Goal: Use online tool/utility: Utilize a website feature to perform a specific function

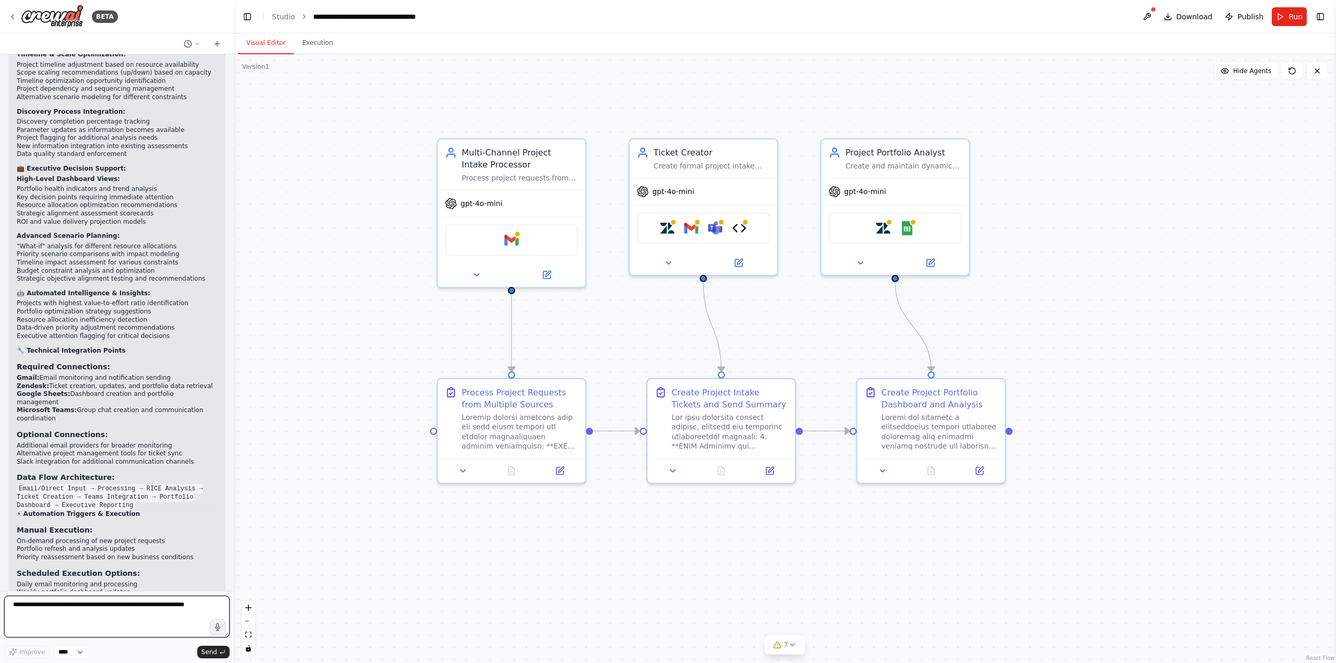
click at [135, 617] on textarea at bounding box center [117, 617] width 226 height 42
type textarea "*"
click at [1252, 70] on span "Hide Agents" at bounding box center [1253, 71] width 38 height 8
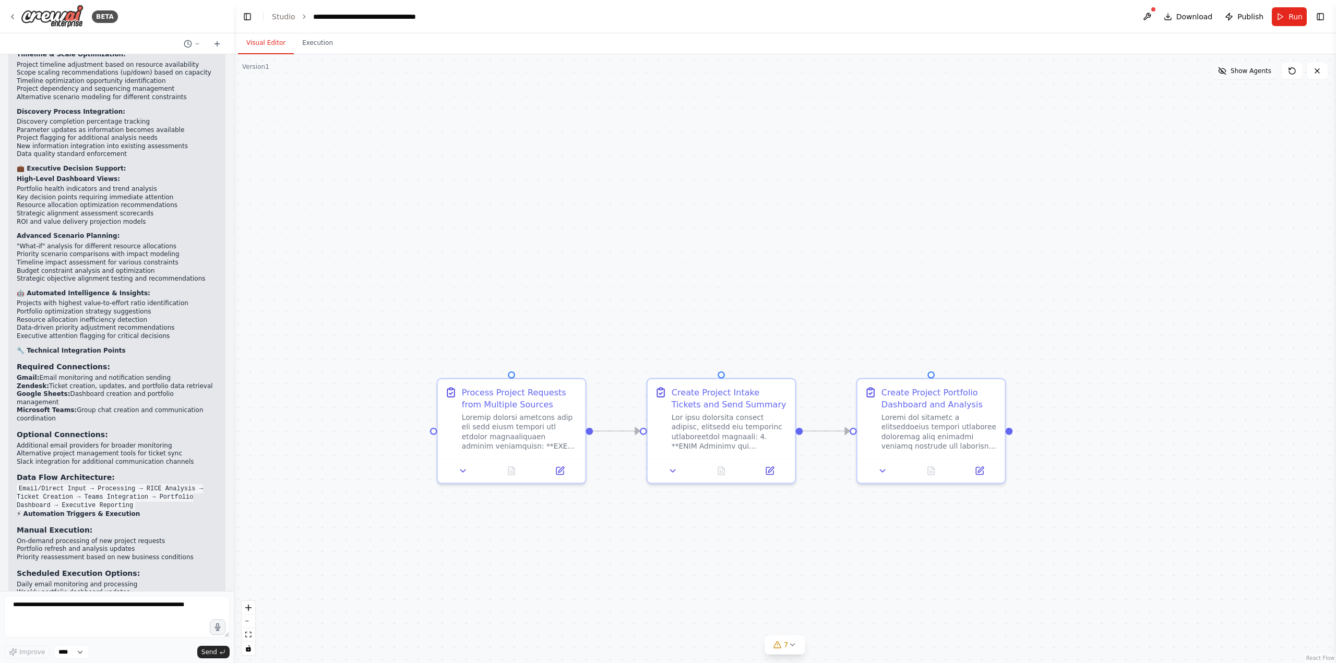
click at [1252, 70] on span "Show Agents" at bounding box center [1251, 71] width 41 height 8
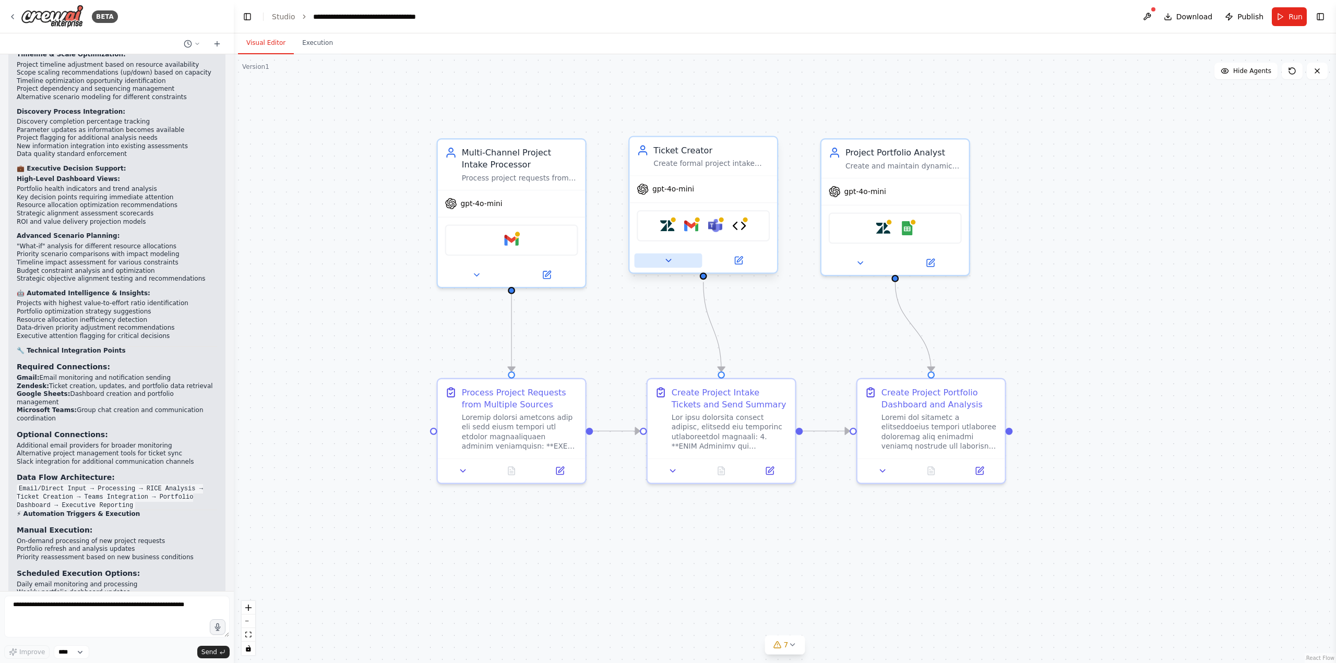
click at [665, 259] on icon at bounding box center [667, 260] width 9 height 9
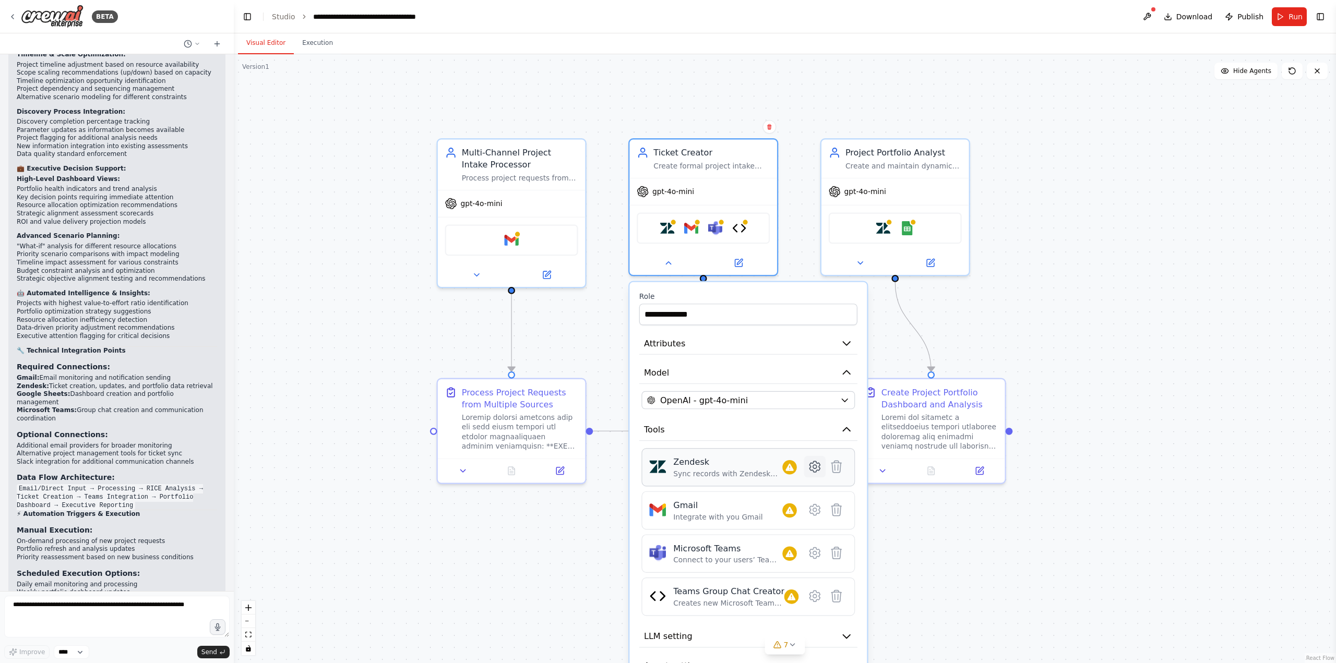
click at [814, 468] on icon at bounding box center [815, 467] width 4 height 4
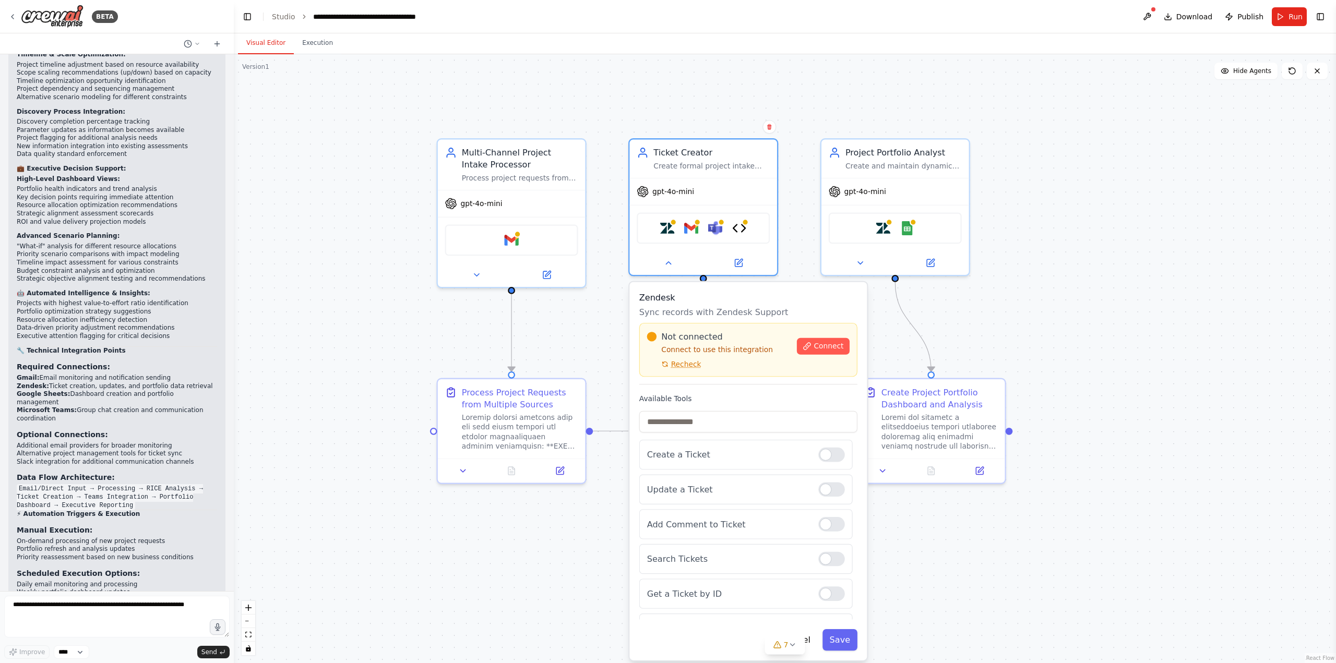
click at [820, 343] on span "Connect" at bounding box center [829, 346] width 30 height 9
click at [136, 609] on textarea at bounding box center [117, 617] width 226 height 42
type textarea "**********"
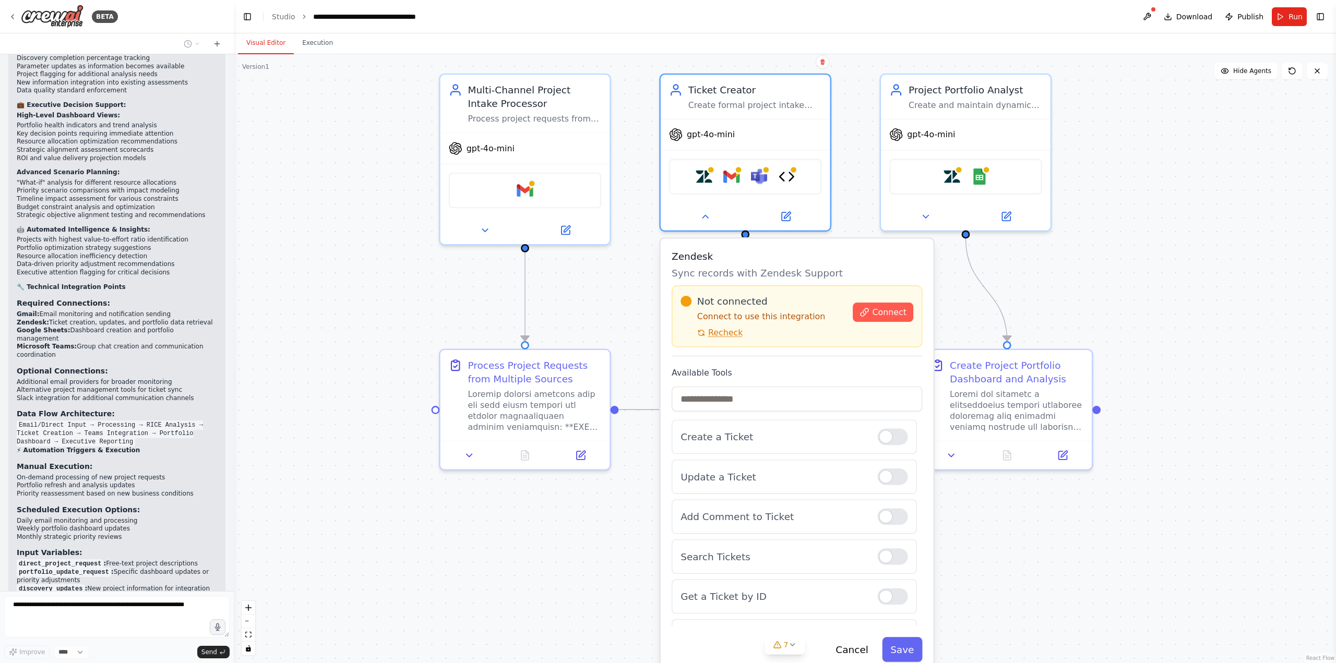
click at [426, 568] on div ".deletable-edge-delete-btn { width: 20px; height: 20px; border: 0px solid #ffff…" at bounding box center [785, 358] width 1103 height 609
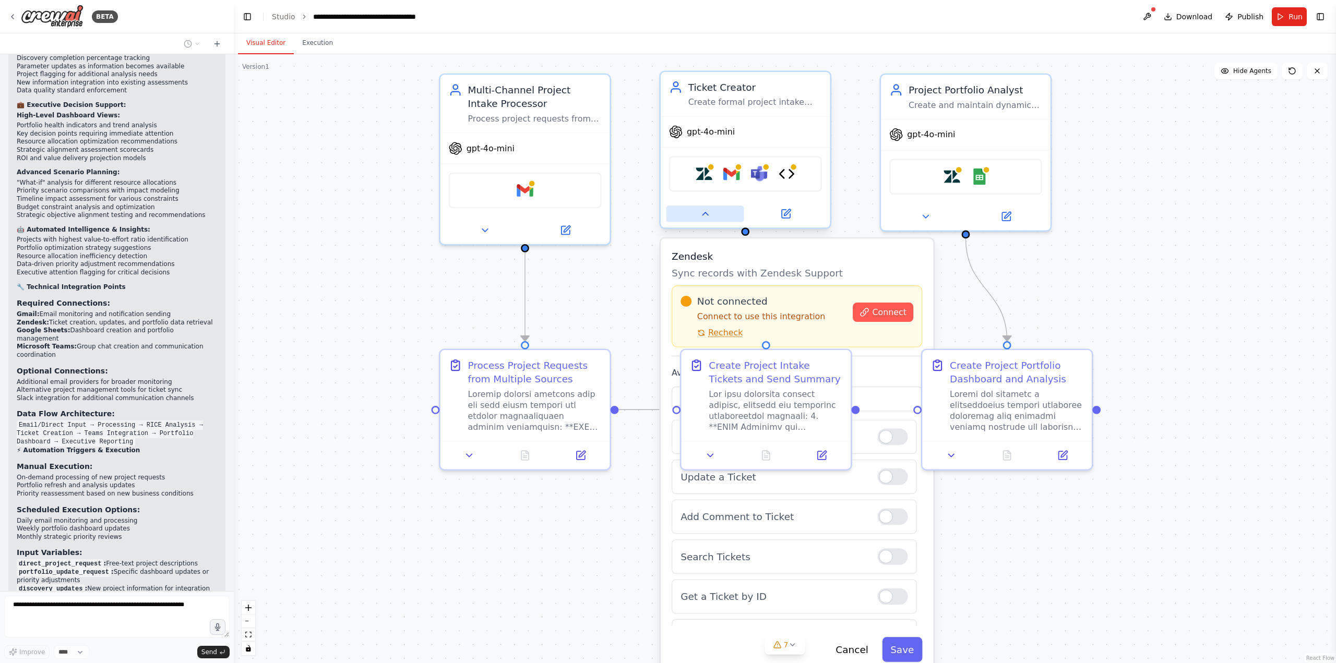
click at [708, 216] on icon at bounding box center [705, 213] width 11 height 11
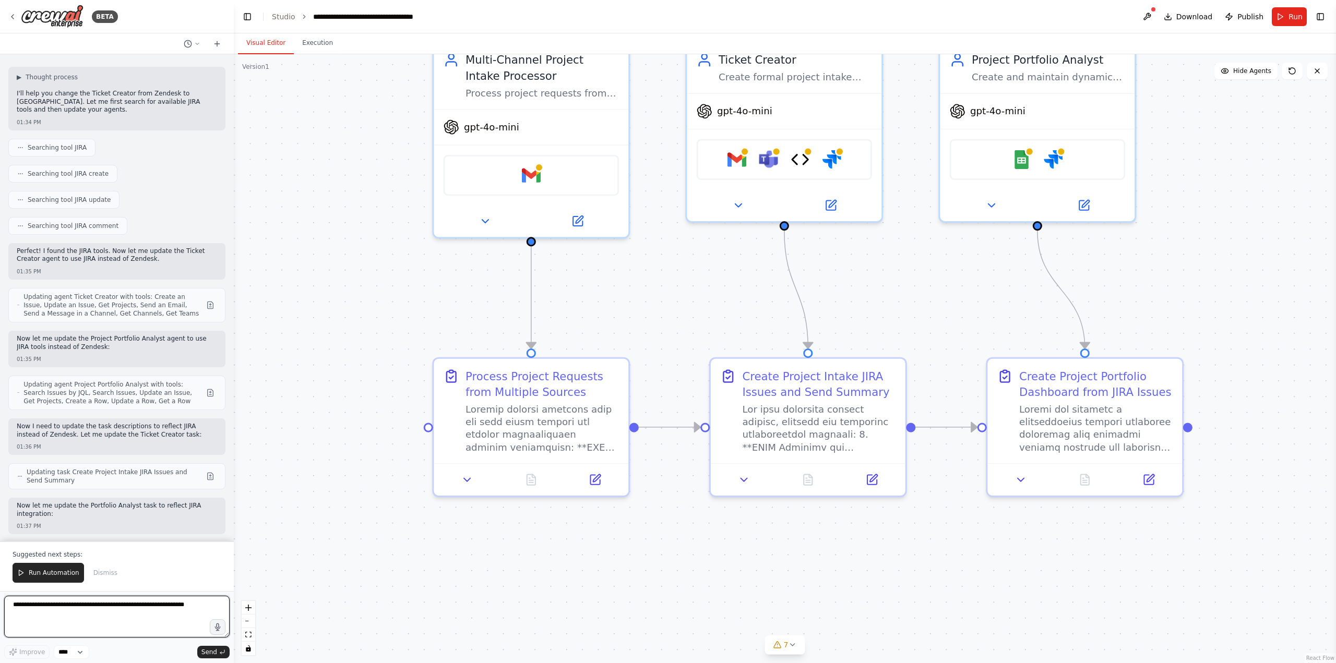
scroll to position [15329, 0]
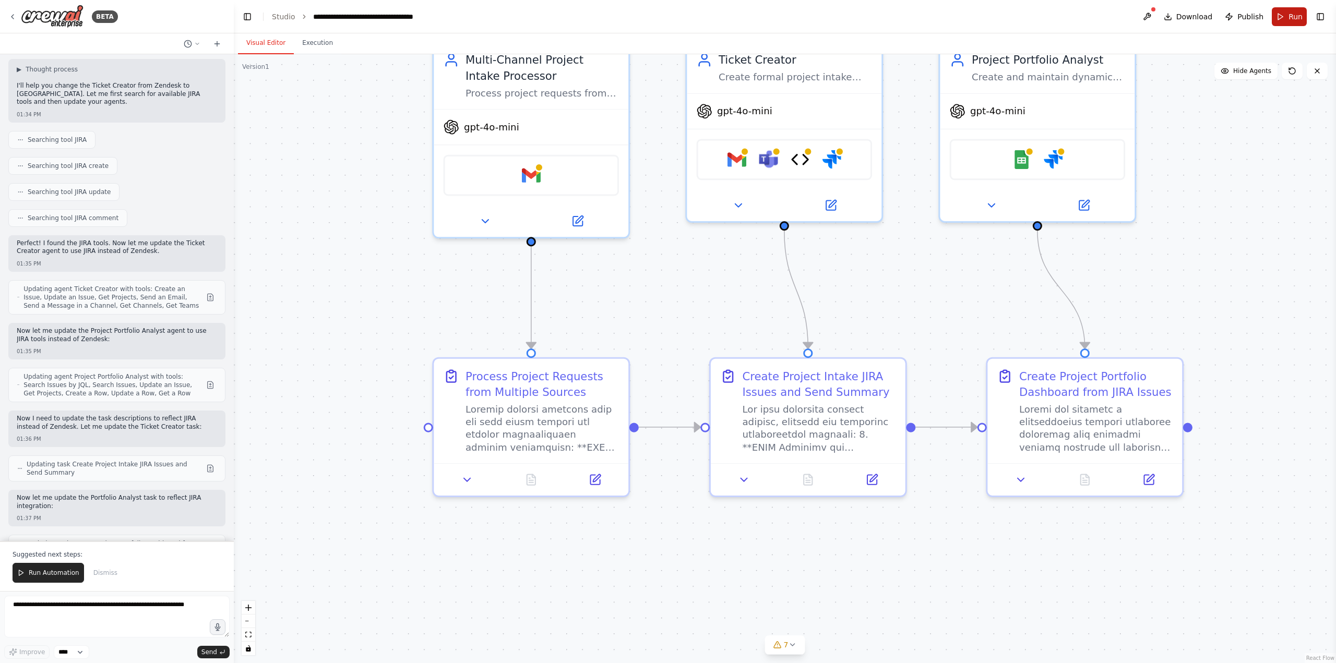
click at [1296, 19] on span "Run" at bounding box center [1296, 16] width 14 height 10
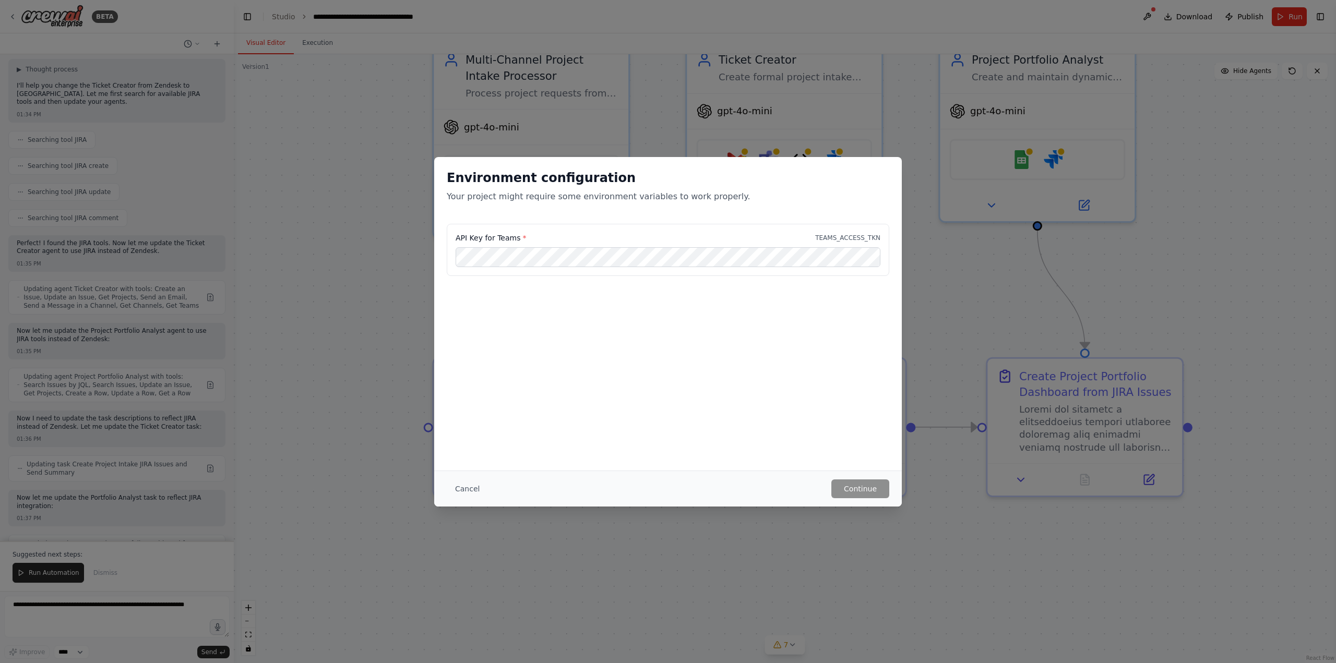
click at [390, 325] on div "Environment configuration Your project might require some environment variables…" at bounding box center [668, 331] width 1336 height 663
click at [468, 484] on button "Cancel" at bounding box center [467, 489] width 41 height 19
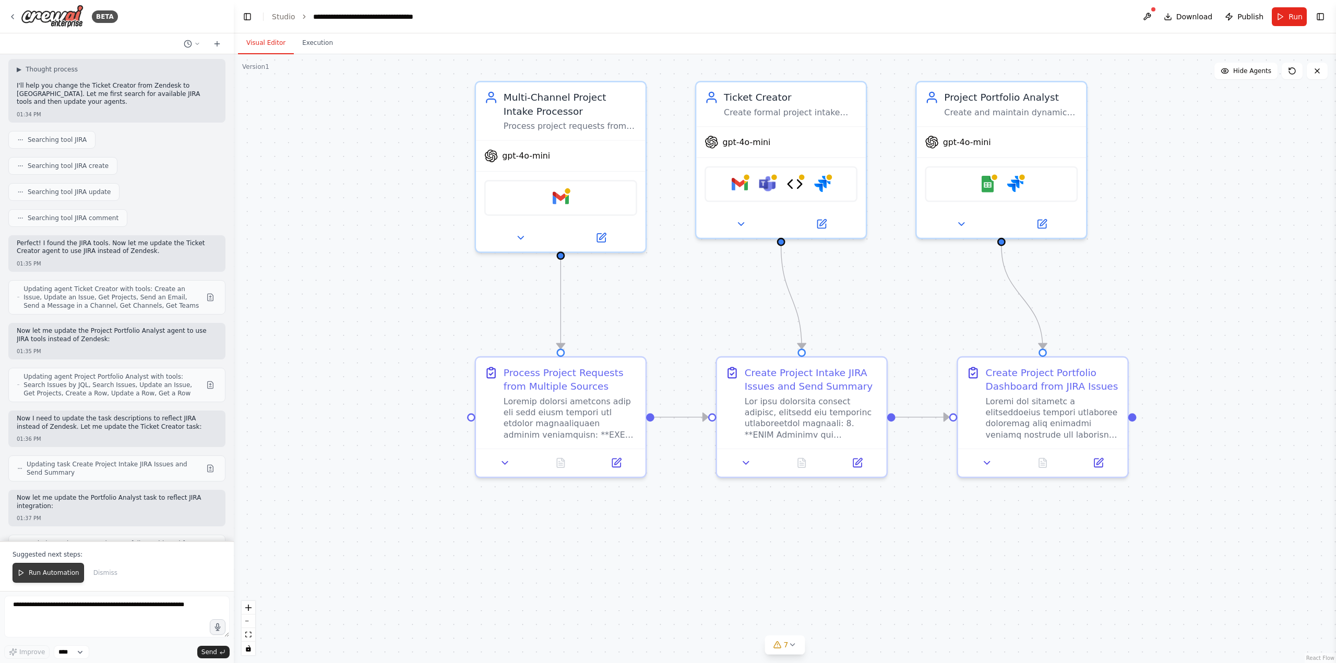
click at [57, 570] on span "Run Automation" at bounding box center [54, 573] width 51 height 8
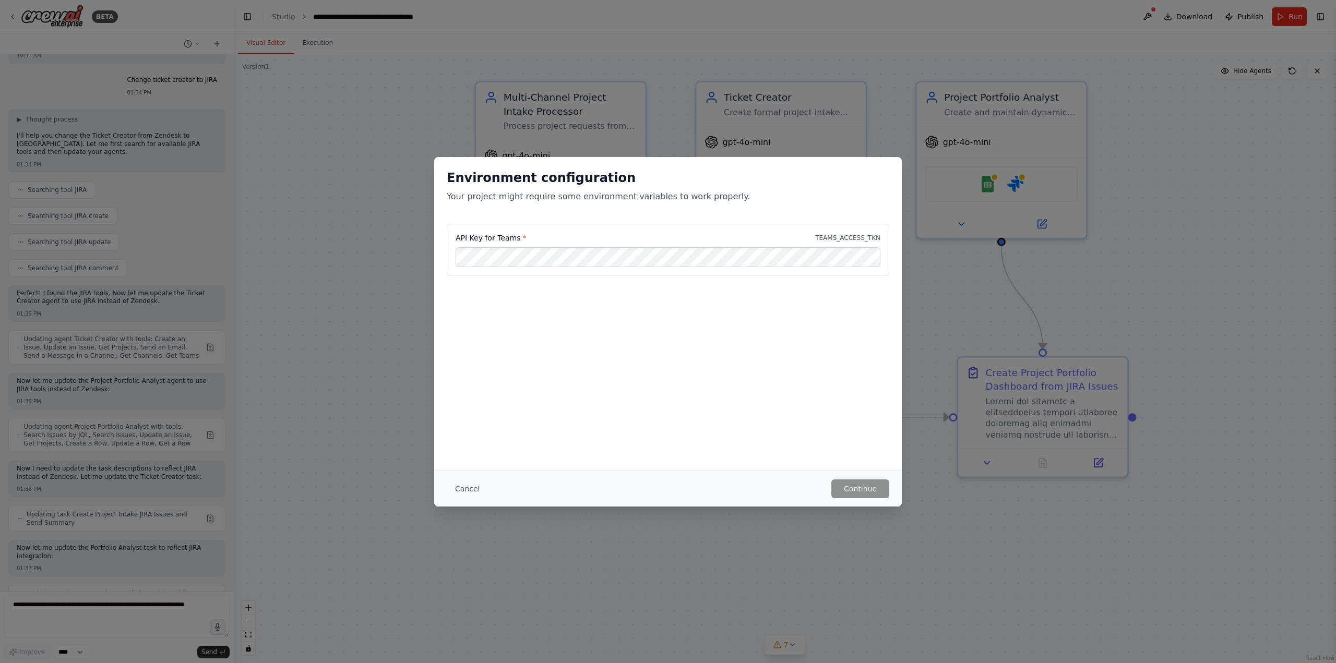
click at [674, 509] on div "Environment configuration Your project might require some environment variables…" at bounding box center [668, 331] width 1336 height 663
click at [478, 479] on div "Cancel Continue" at bounding box center [668, 489] width 468 height 36
click at [477, 491] on button "Cancel" at bounding box center [467, 489] width 41 height 19
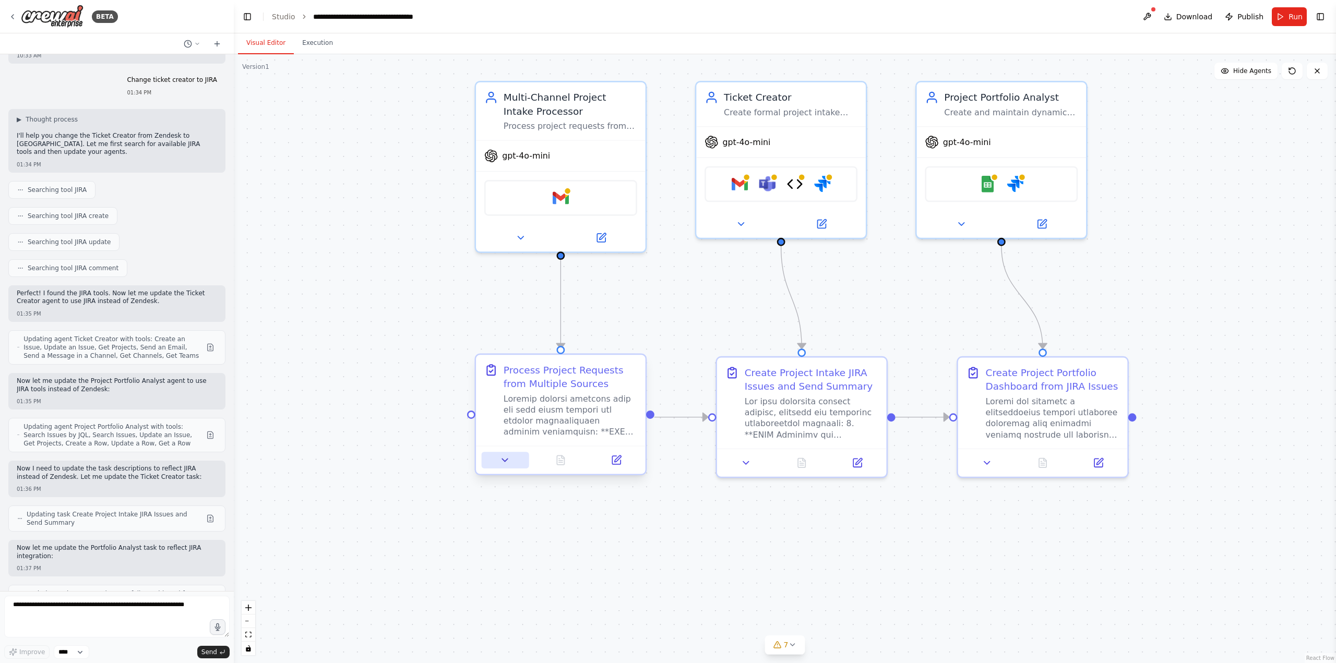
click at [508, 464] on icon at bounding box center [505, 460] width 11 height 11
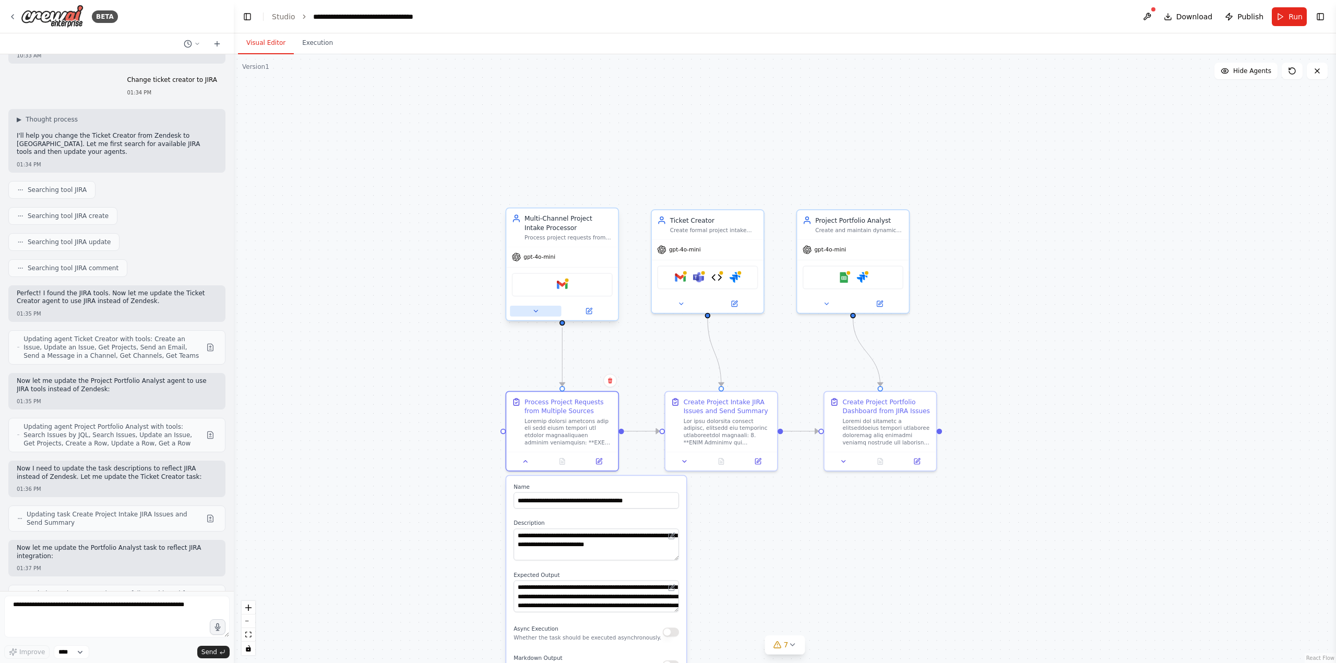
click at [538, 313] on icon at bounding box center [535, 310] width 7 height 7
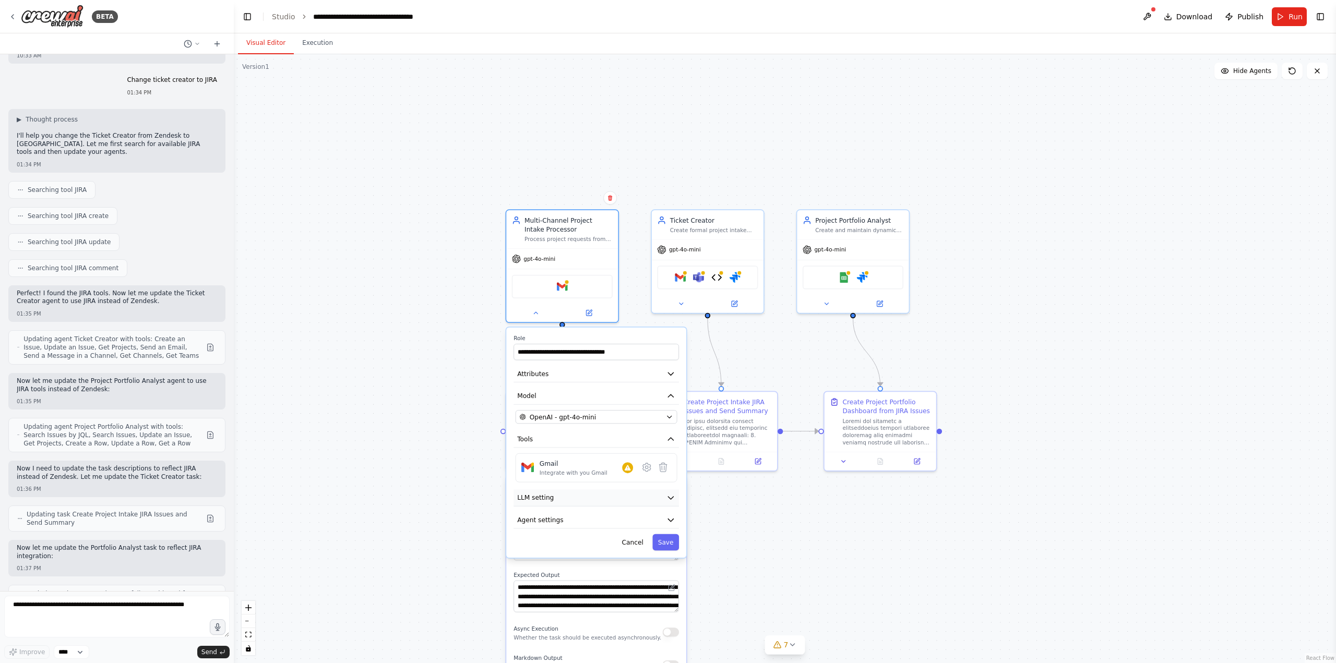
click at [621, 492] on button "LLM setting" at bounding box center [596, 498] width 165 height 17
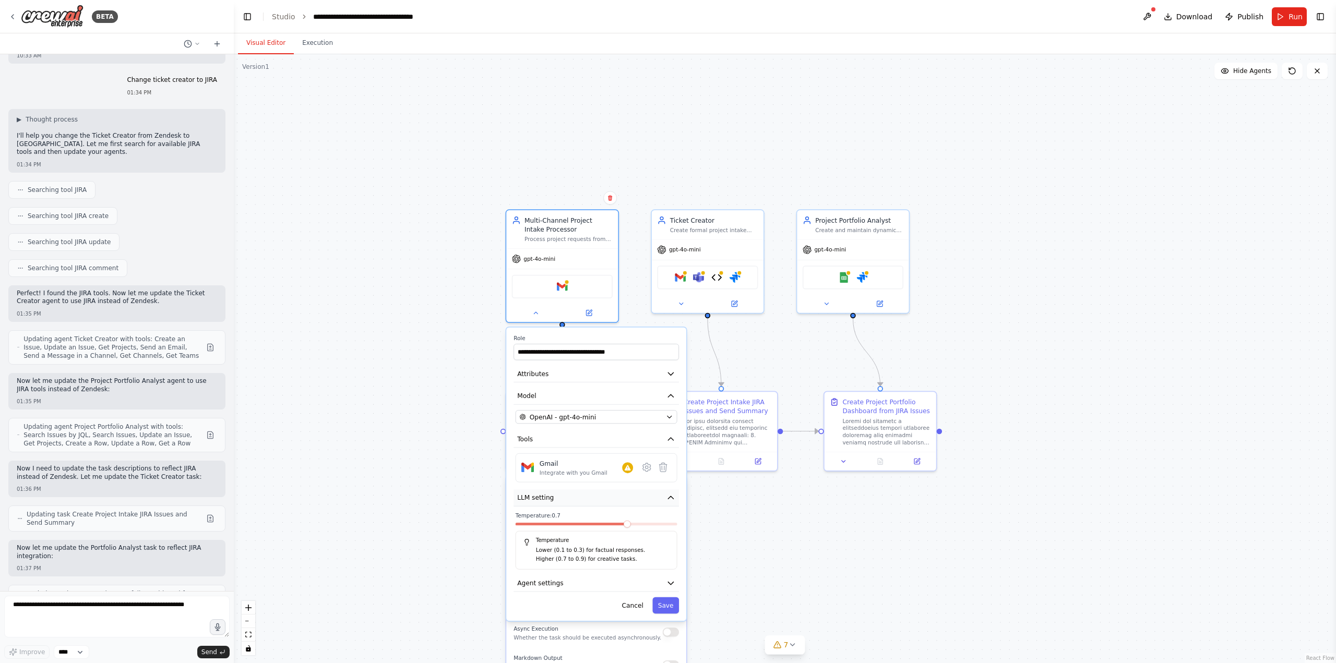
click at [621, 493] on button "LLM setting" at bounding box center [596, 498] width 165 height 17
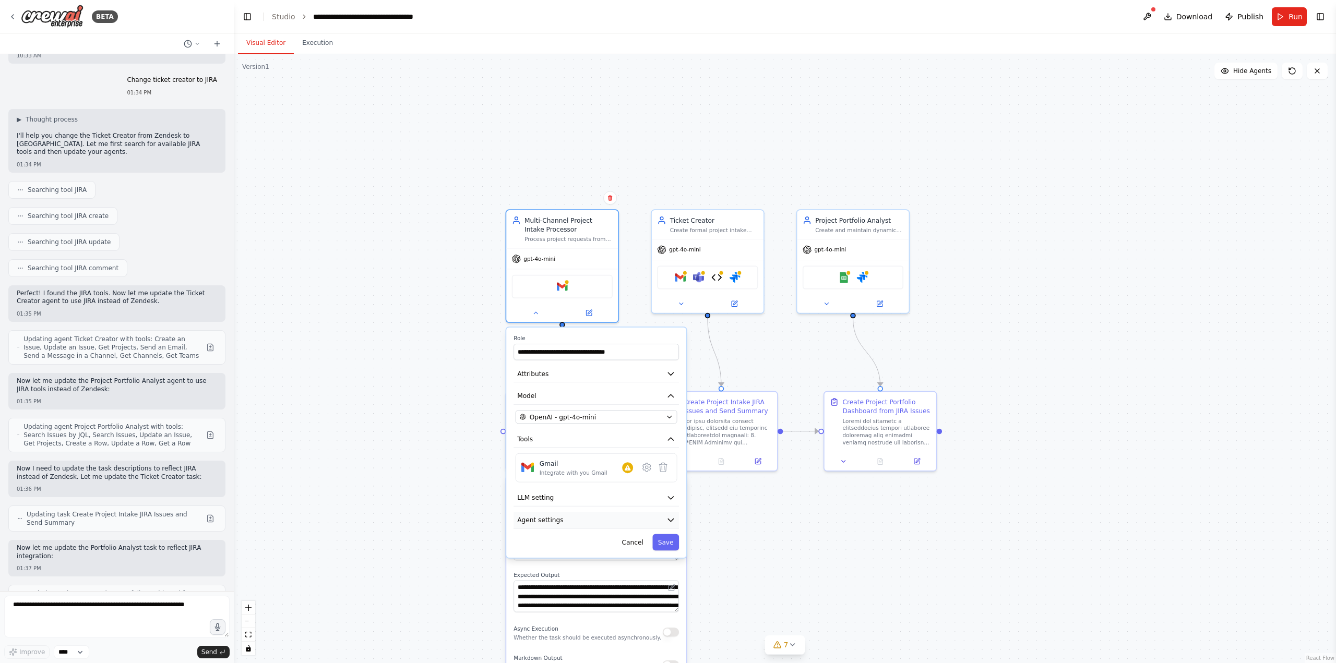
click at [622, 520] on button "Agent settings" at bounding box center [596, 520] width 165 height 17
click at [339, 396] on div ".deletable-edge-delete-btn { width: 20px; height: 20px; border: 0px solid #ffff…" at bounding box center [785, 358] width 1103 height 609
click at [494, 336] on div ".deletable-edge-delete-btn { width: 20px; height: 20px; border: 0px solid #ffff…" at bounding box center [785, 358] width 1103 height 609
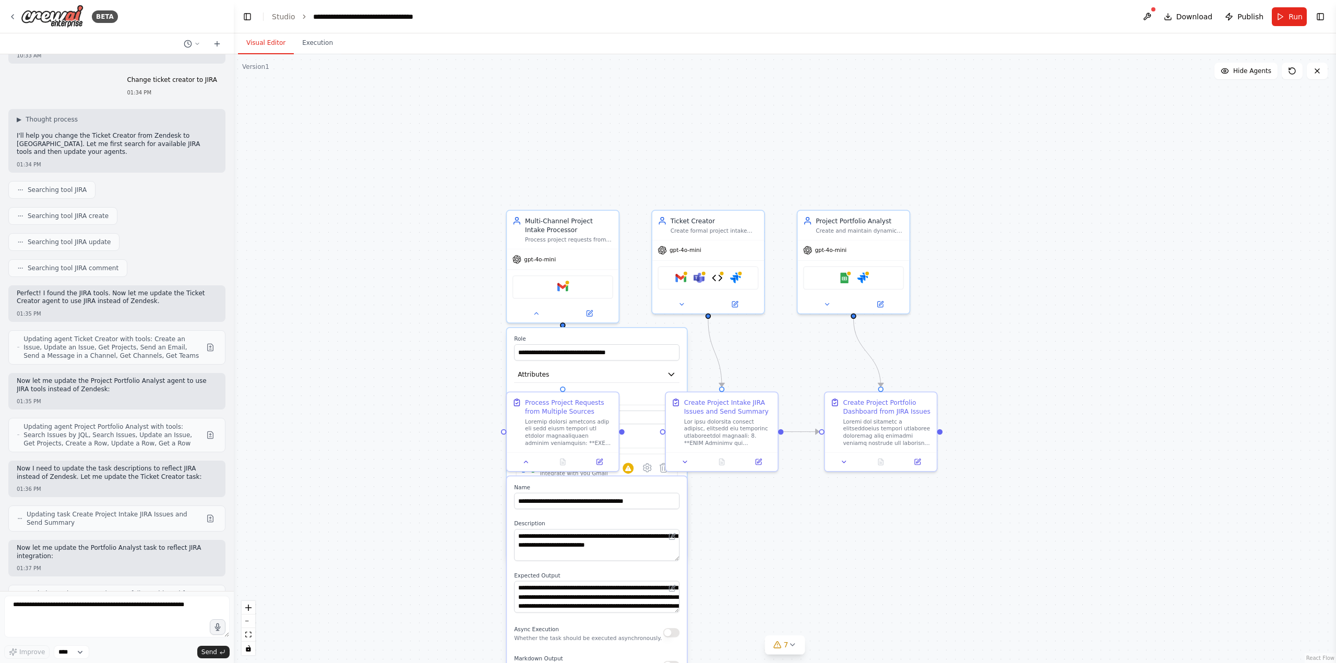
click at [801, 522] on div ".deletable-edge-delete-btn { width: 20px; height: 20px; border: 0px solid #ffff…" at bounding box center [785, 358] width 1103 height 609
click at [538, 309] on icon at bounding box center [535, 311] width 7 height 7
click at [596, 311] on button at bounding box center [589, 311] width 51 height 11
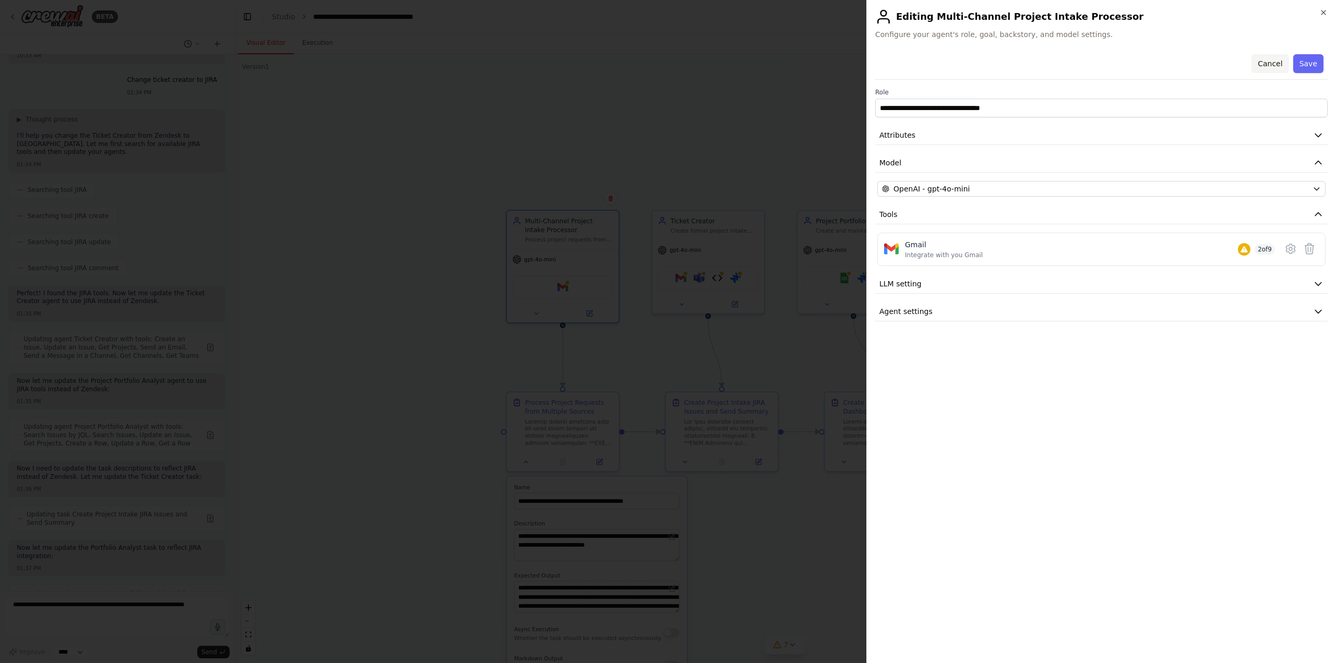
click at [1278, 64] on button "Cancel" at bounding box center [1270, 63] width 37 height 19
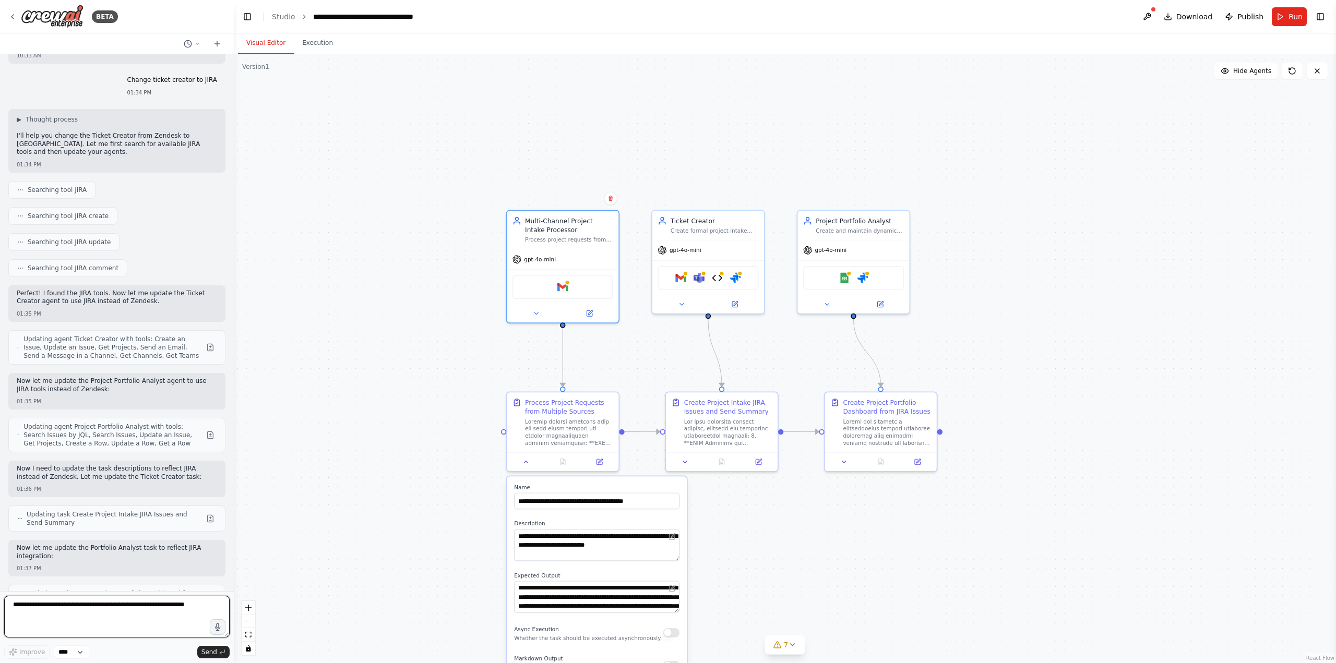
click at [186, 611] on textarea at bounding box center [117, 617] width 226 height 42
drag, startPoint x: 195, startPoint y: 606, endPoint x: 13, endPoint y: 608, distance: 182.2
click at [13, 608] on textarea at bounding box center [117, 617] width 226 height 42
click at [28, 609] on textarea at bounding box center [117, 617] width 226 height 42
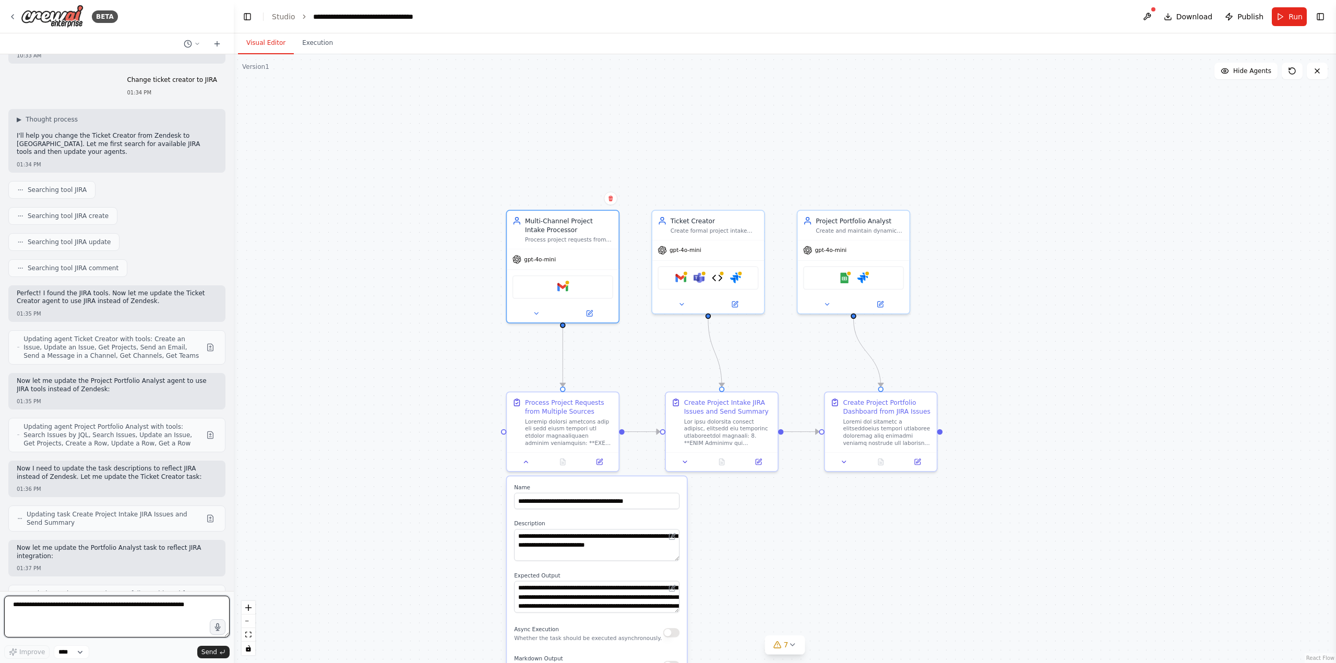
click at [28, 609] on textarea at bounding box center [117, 617] width 226 height 42
click at [46, 609] on textarea "**********" at bounding box center [117, 617] width 226 height 42
click at [134, 608] on textarea "**********" at bounding box center [117, 617] width 226 height 42
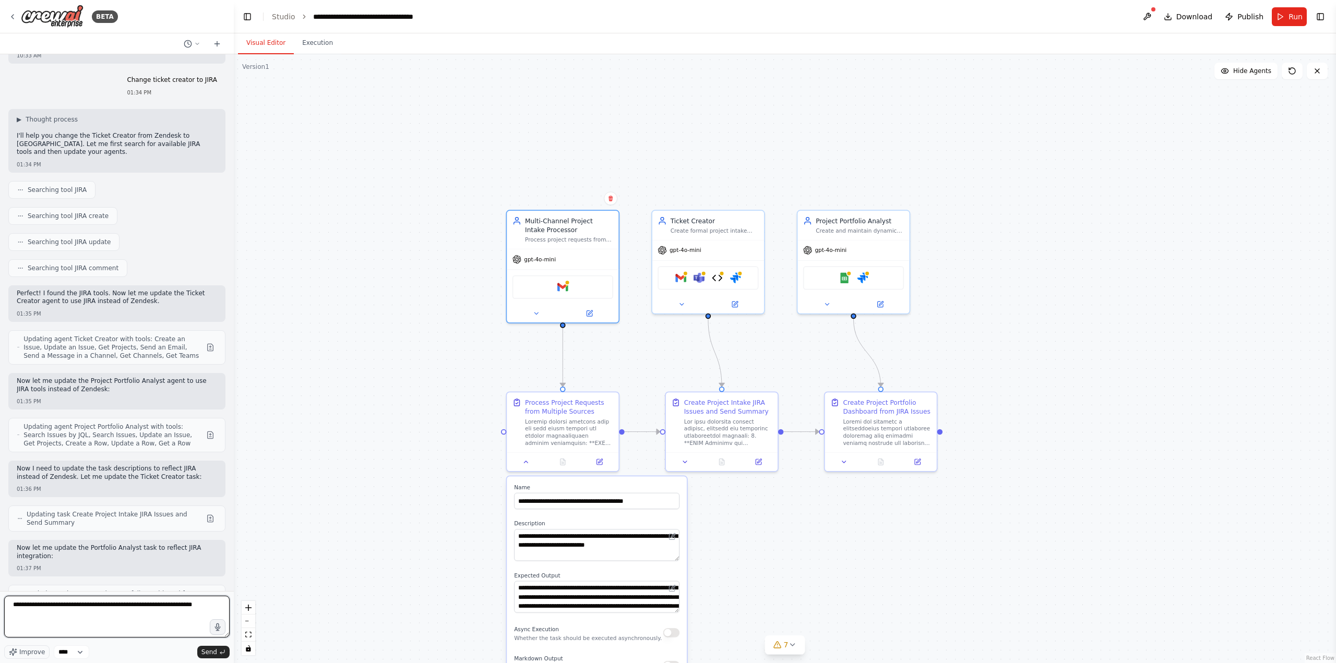
type textarea "**********"
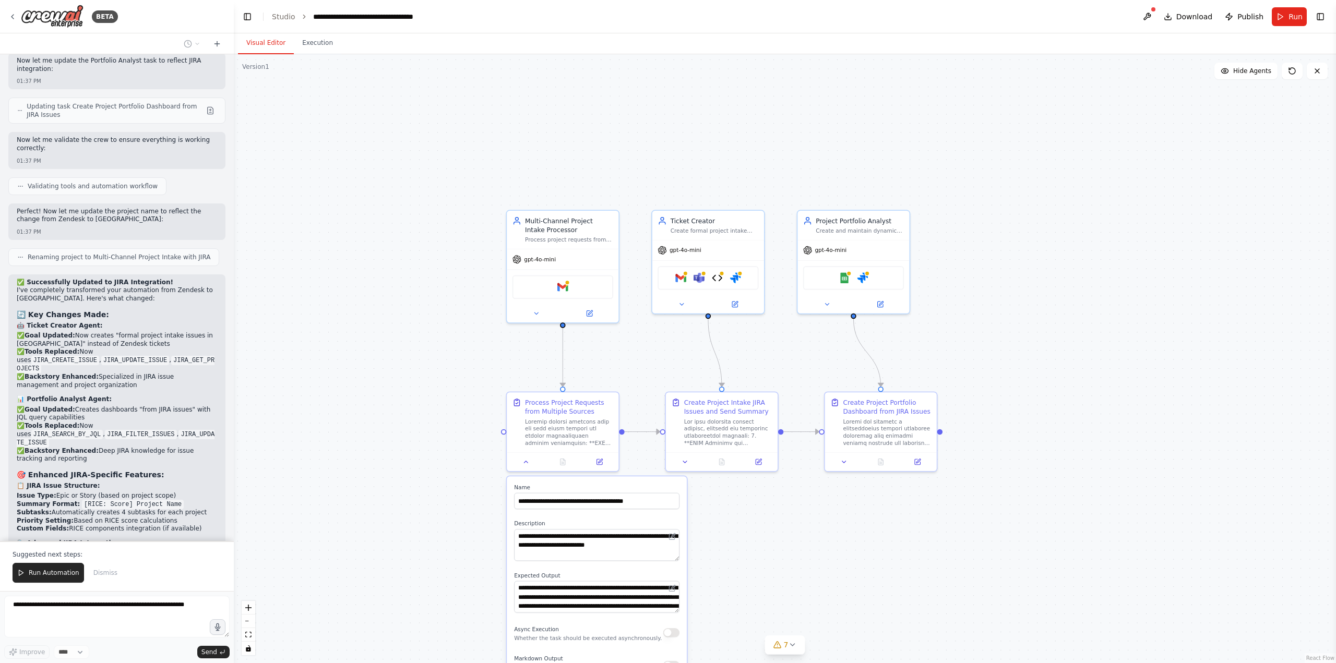
scroll to position [15785, 0]
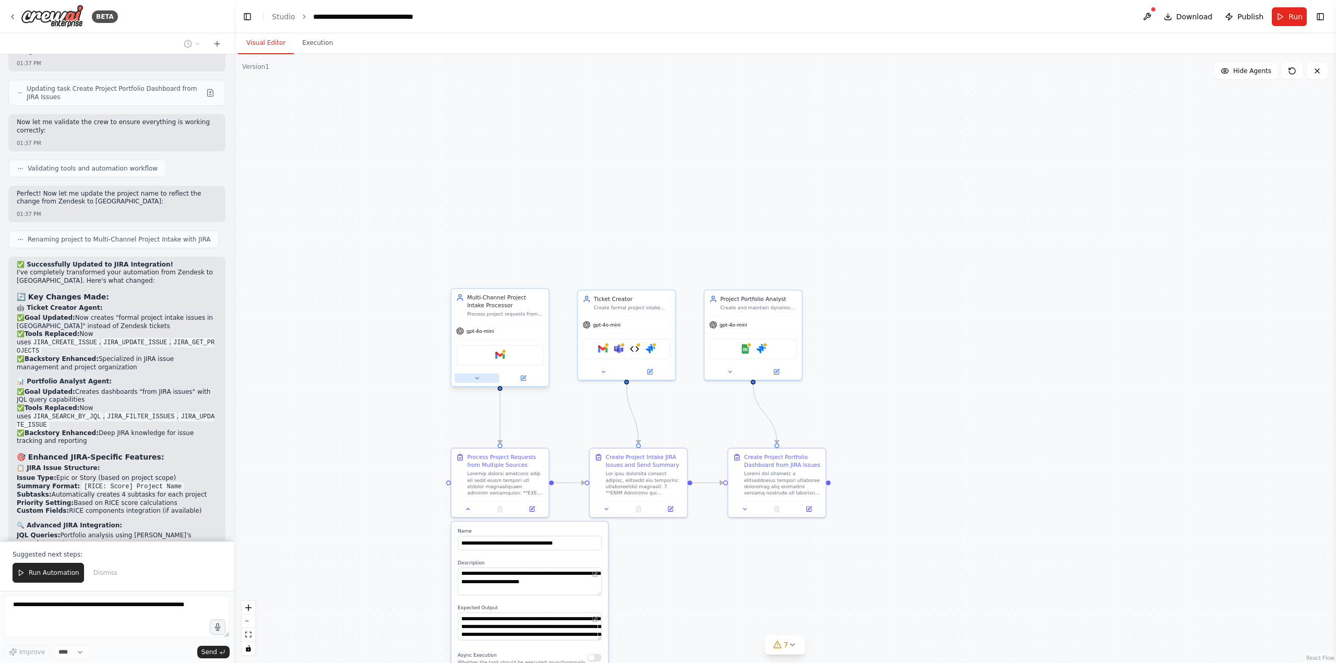
click at [478, 380] on icon at bounding box center [477, 378] width 6 height 6
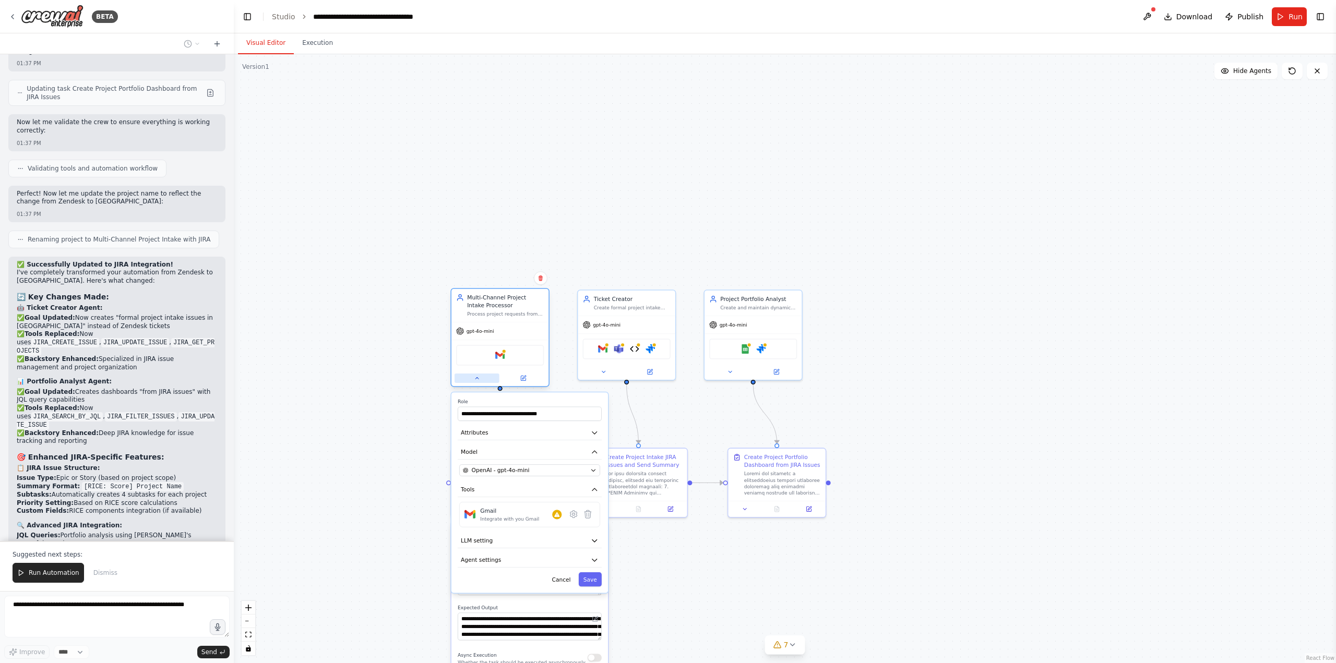
click at [471, 378] on button at bounding box center [477, 378] width 45 height 9
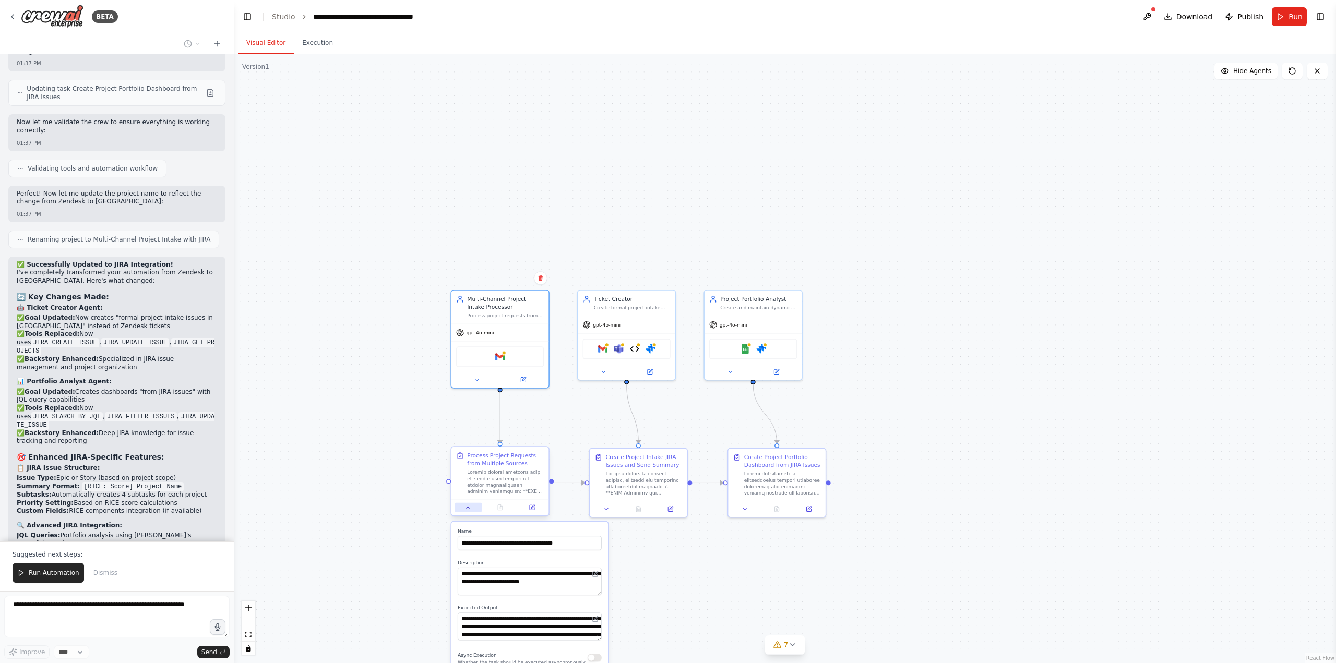
click at [470, 507] on icon at bounding box center [468, 508] width 6 height 6
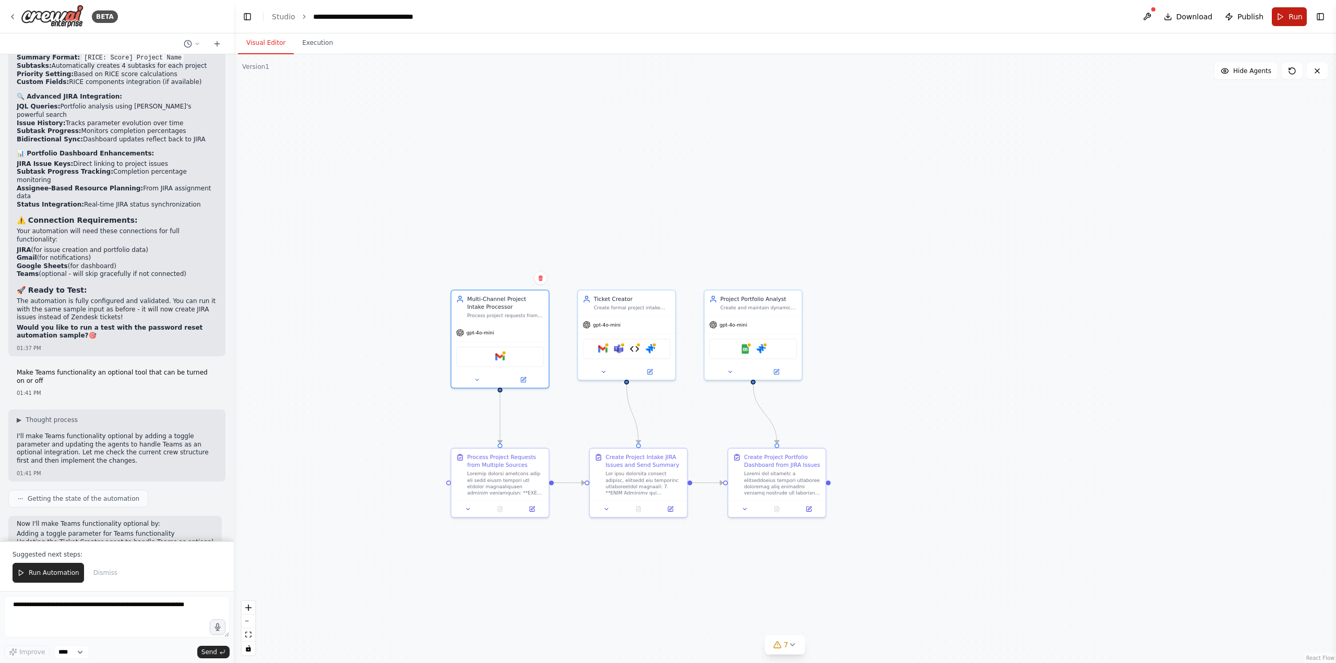
click at [1296, 14] on span "Run" at bounding box center [1296, 16] width 14 height 10
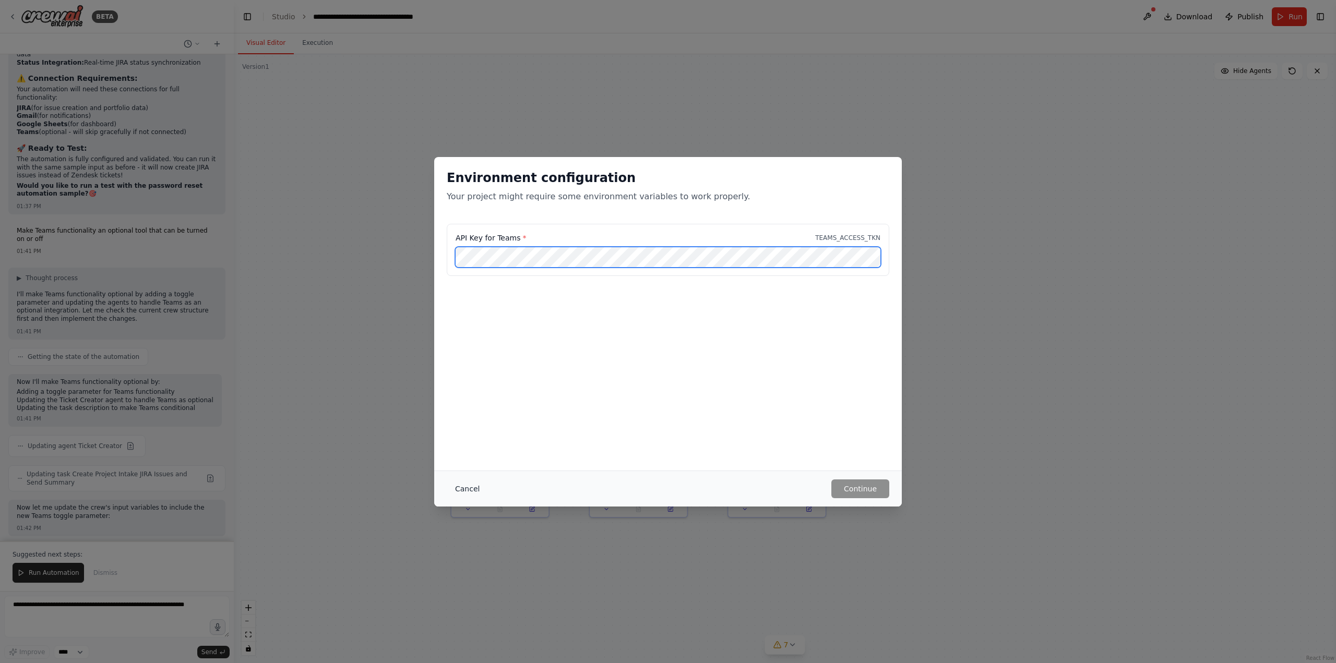
scroll to position [16364, 0]
click at [464, 491] on button "Cancel" at bounding box center [467, 489] width 41 height 19
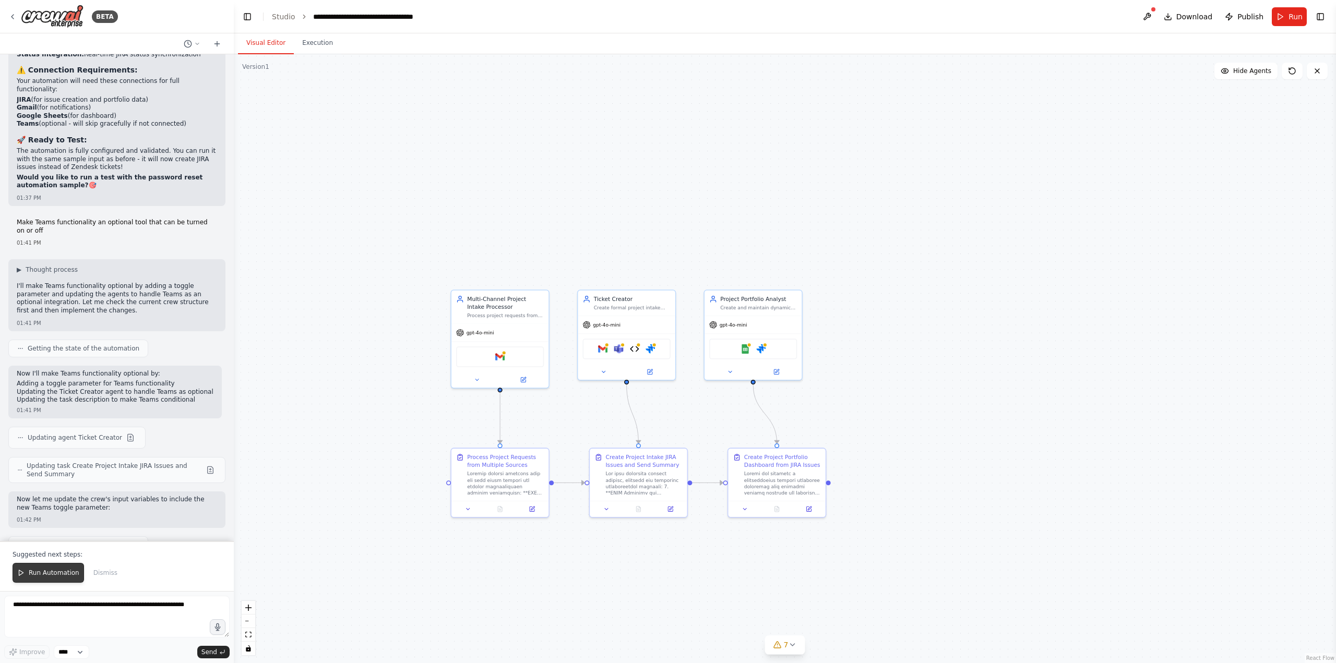
click at [32, 576] on span "Run Automation" at bounding box center [54, 573] width 51 height 8
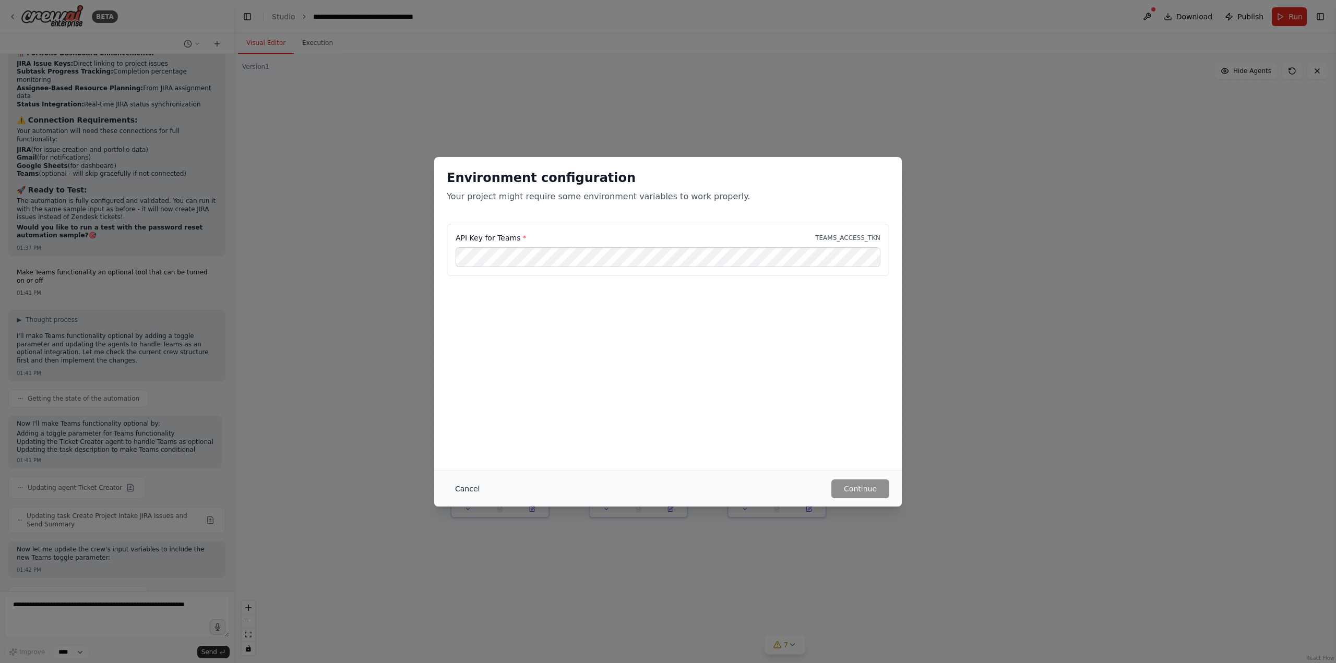
click at [459, 485] on button "Cancel" at bounding box center [467, 489] width 41 height 19
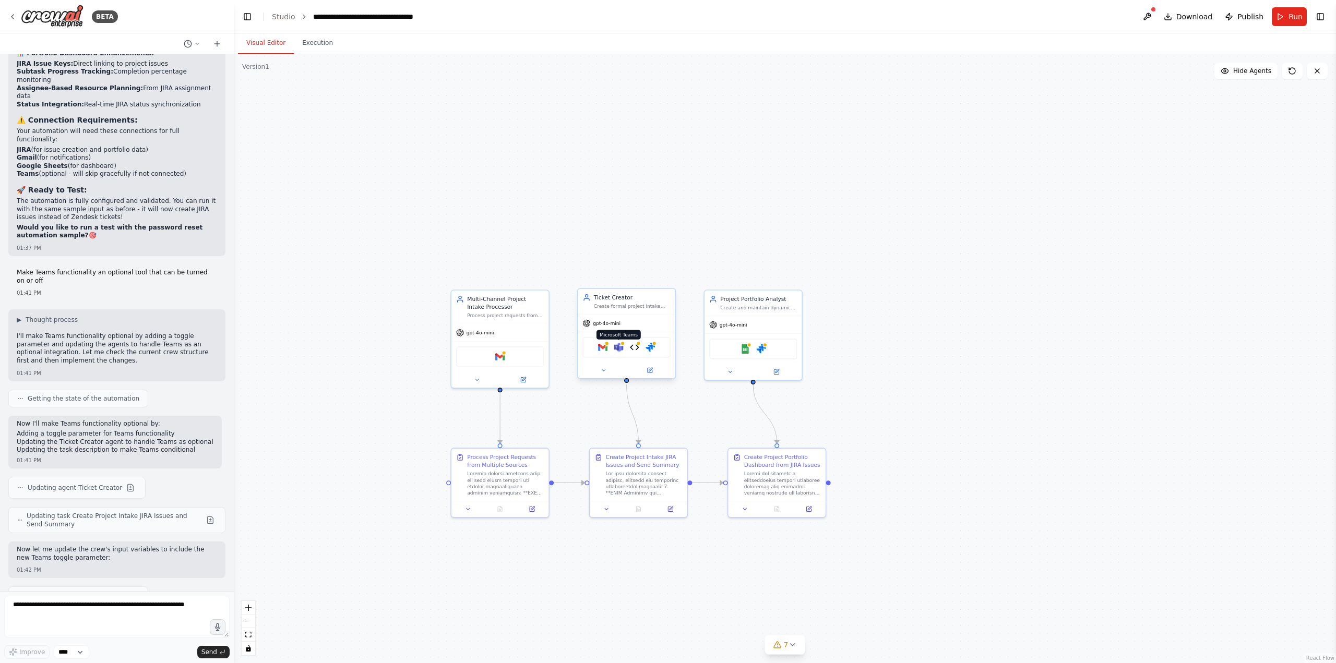
click at [622, 352] on img at bounding box center [618, 347] width 9 height 9
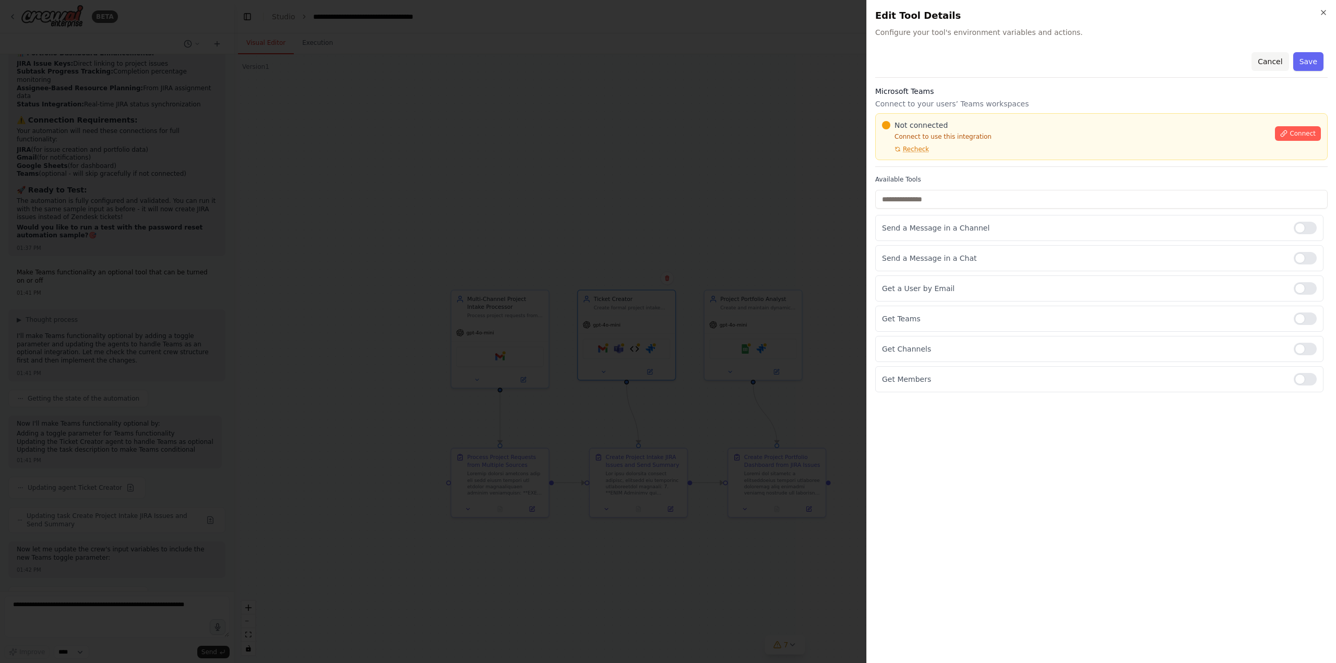
click at [1275, 58] on button "Cancel" at bounding box center [1270, 61] width 37 height 19
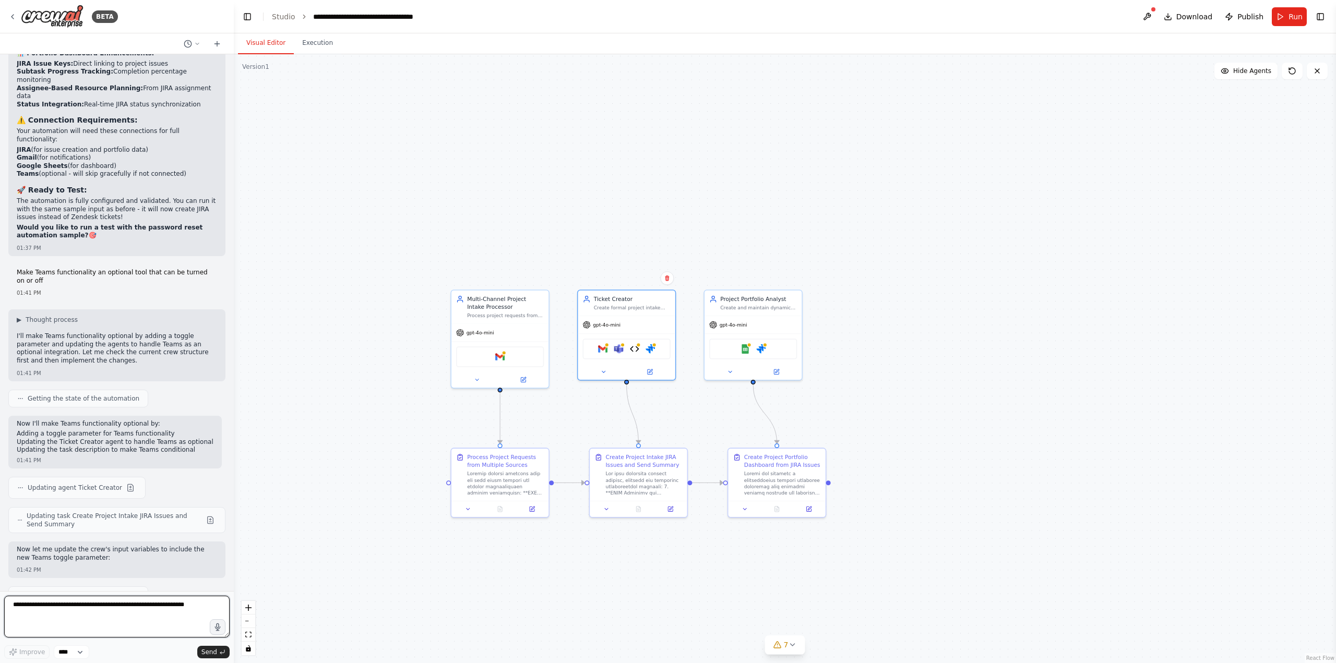
click at [129, 614] on textarea at bounding box center [117, 617] width 226 height 42
type textarea "*"
click at [55, 615] on textarea "**********" at bounding box center [117, 617] width 226 height 42
drag, startPoint x: 192, startPoint y: 619, endPoint x: 200, endPoint y: 615, distance: 8.6
click at [193, 618] on textarea "**********" at bounding box center [117, 617] width 226 height 42
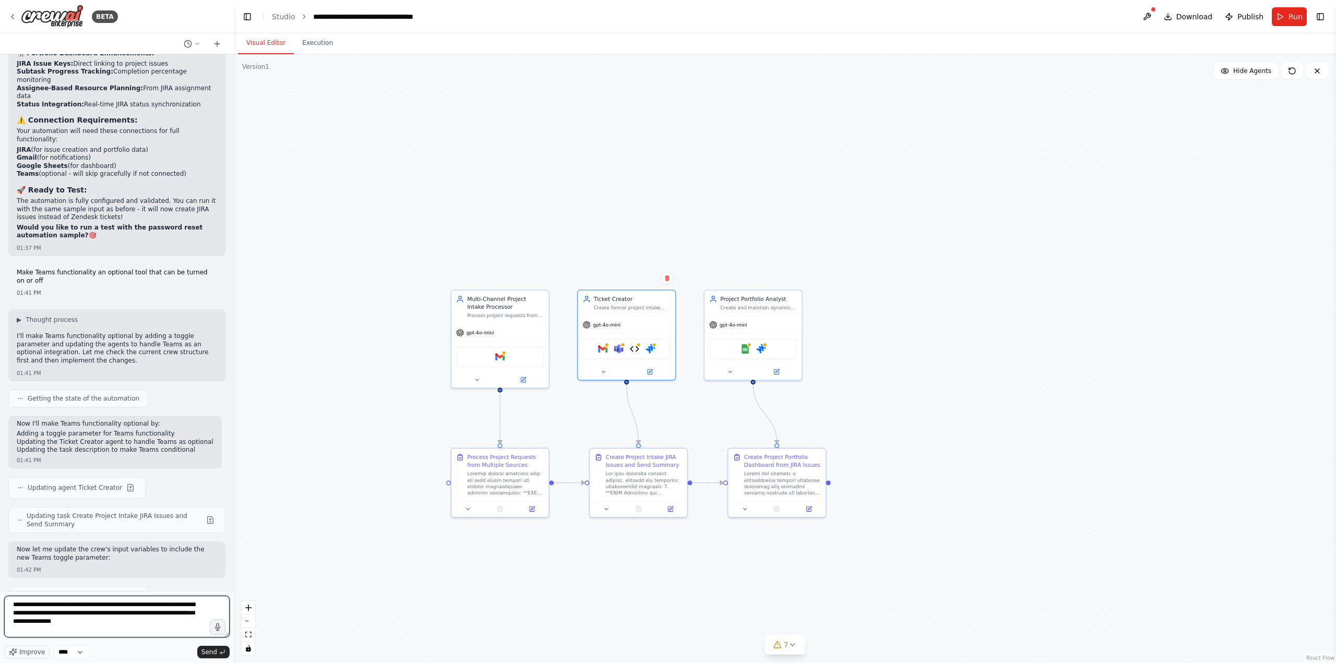
type textarea "**********"
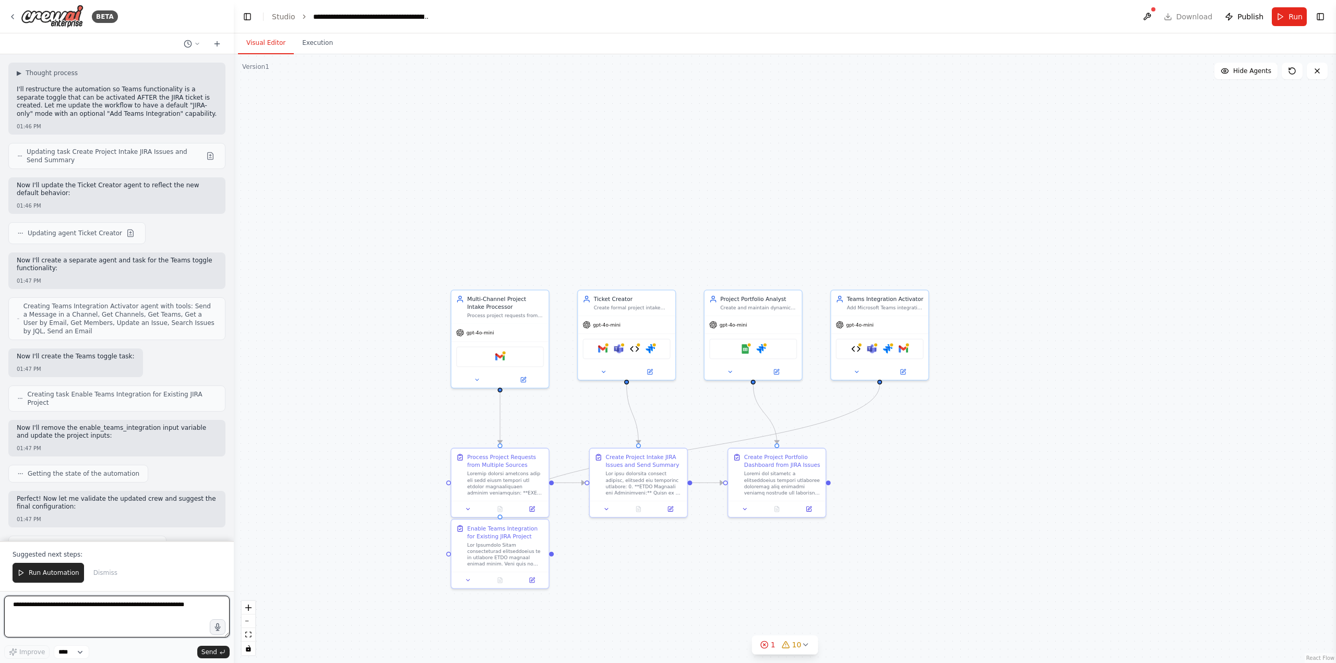
scroll to position [17661, 0]
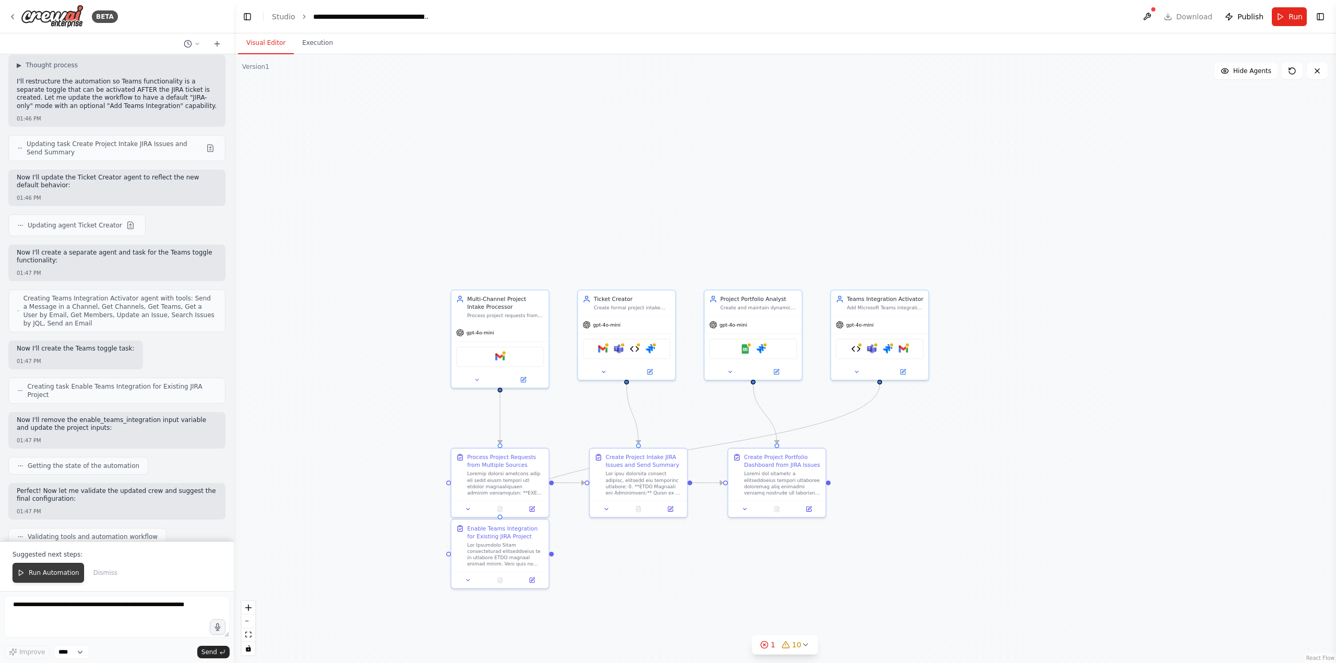
click at [58, 573] on span "Run Automation" at bounding box center [54, 573] width 51 height 8
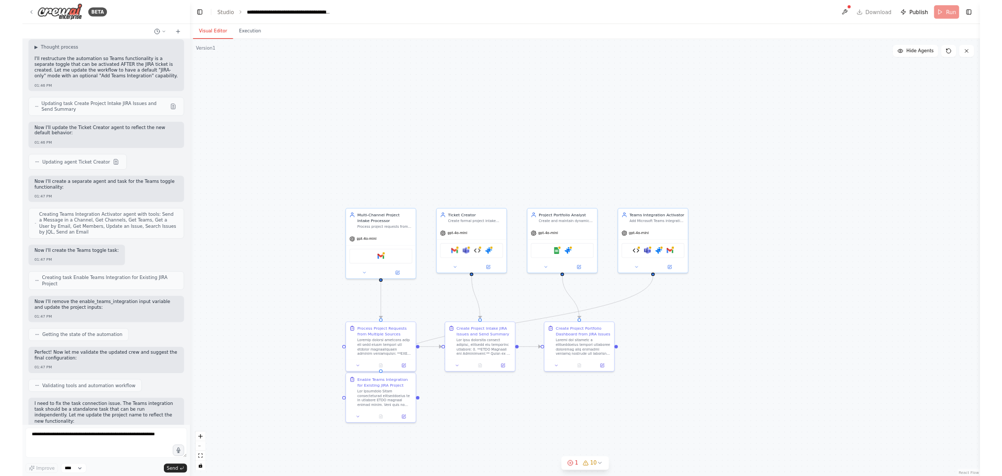
scroll to position [17611, 0]
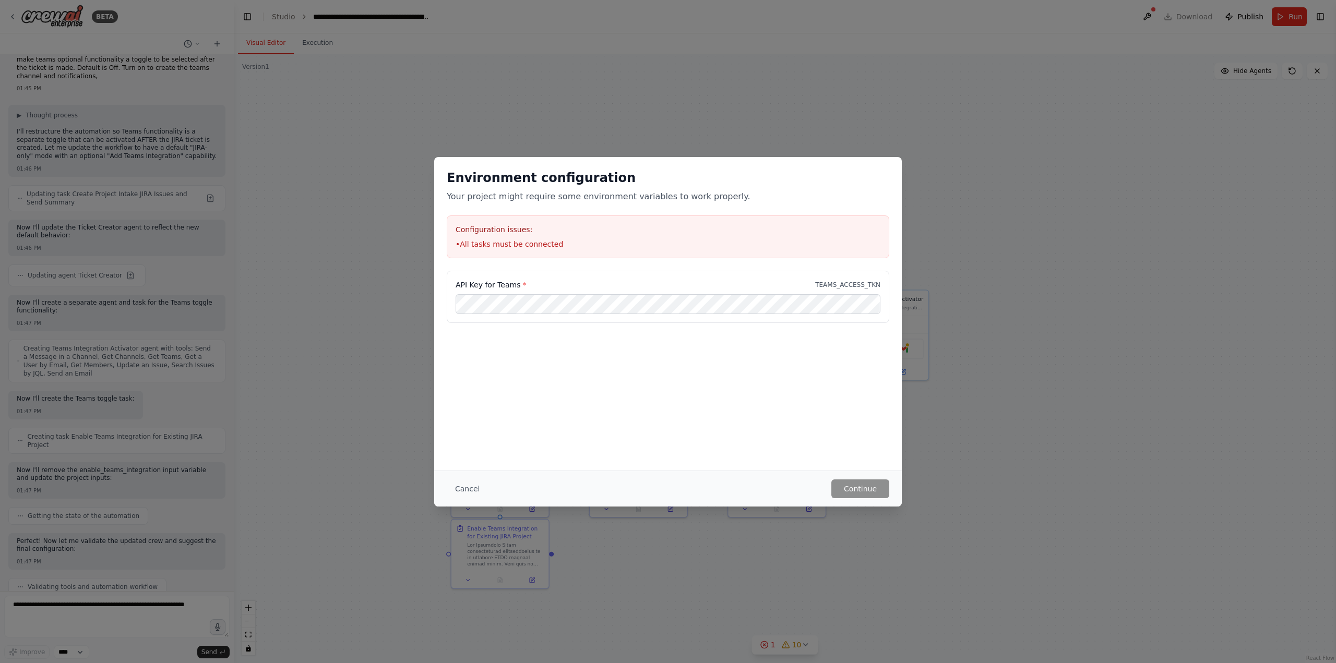
click at [523, 251] on div "Configuration issues: • All tasks must be connected" at bounding box center [668, 237] width 443 height 43
click at [464, 494] on button "Cancel" at bounding box center [467, 489] width 41 height 19
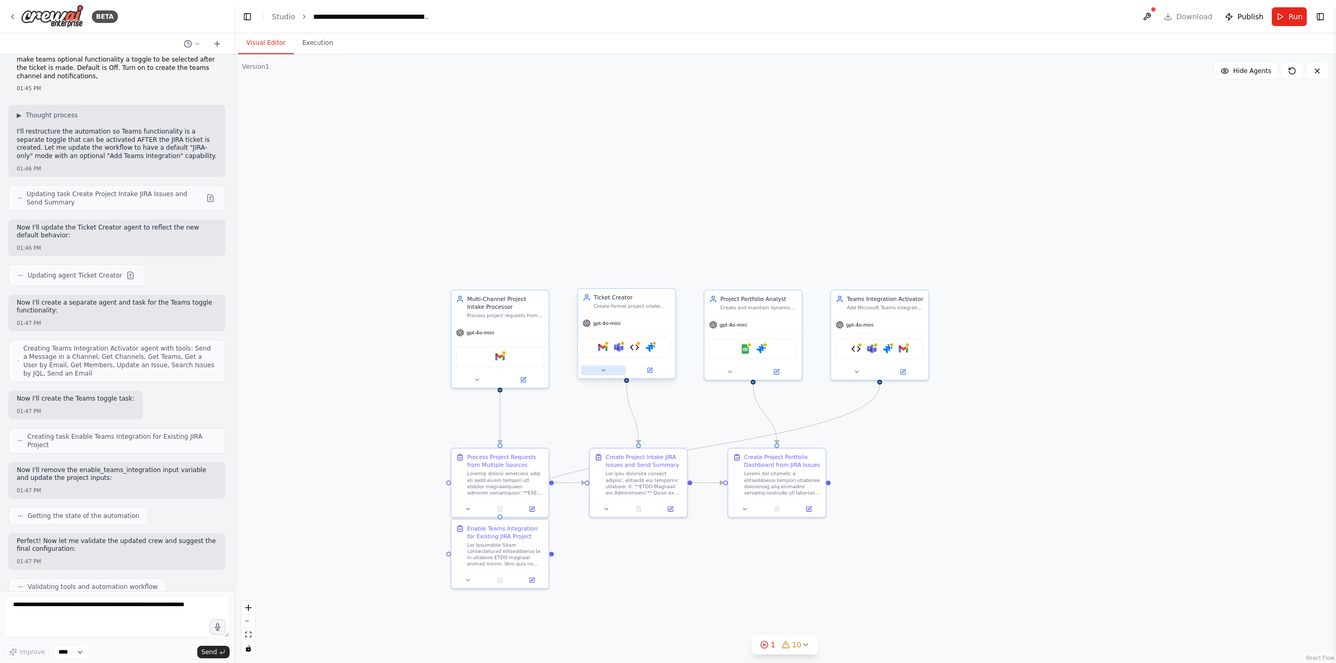
click at [605, 374] on button at bounding box center [603, 370] width 45 height 9
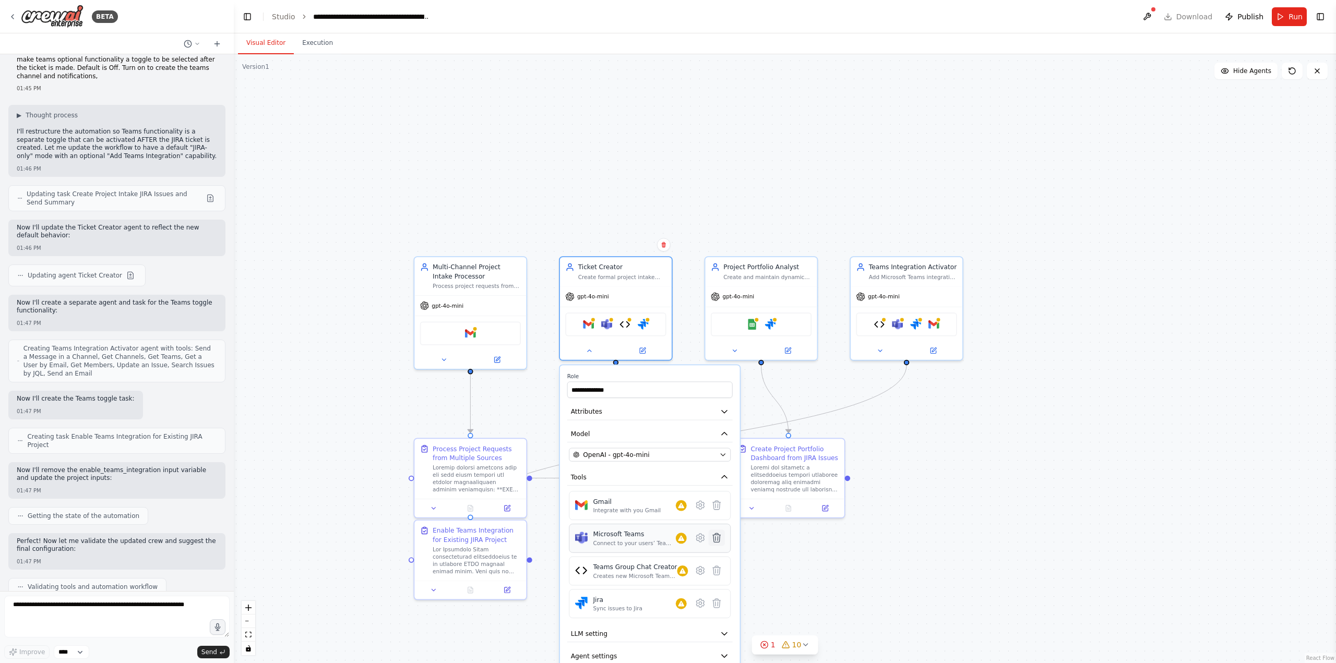
click at [713, 538] on icon at bounding box center [717, 538] width 11 height 11
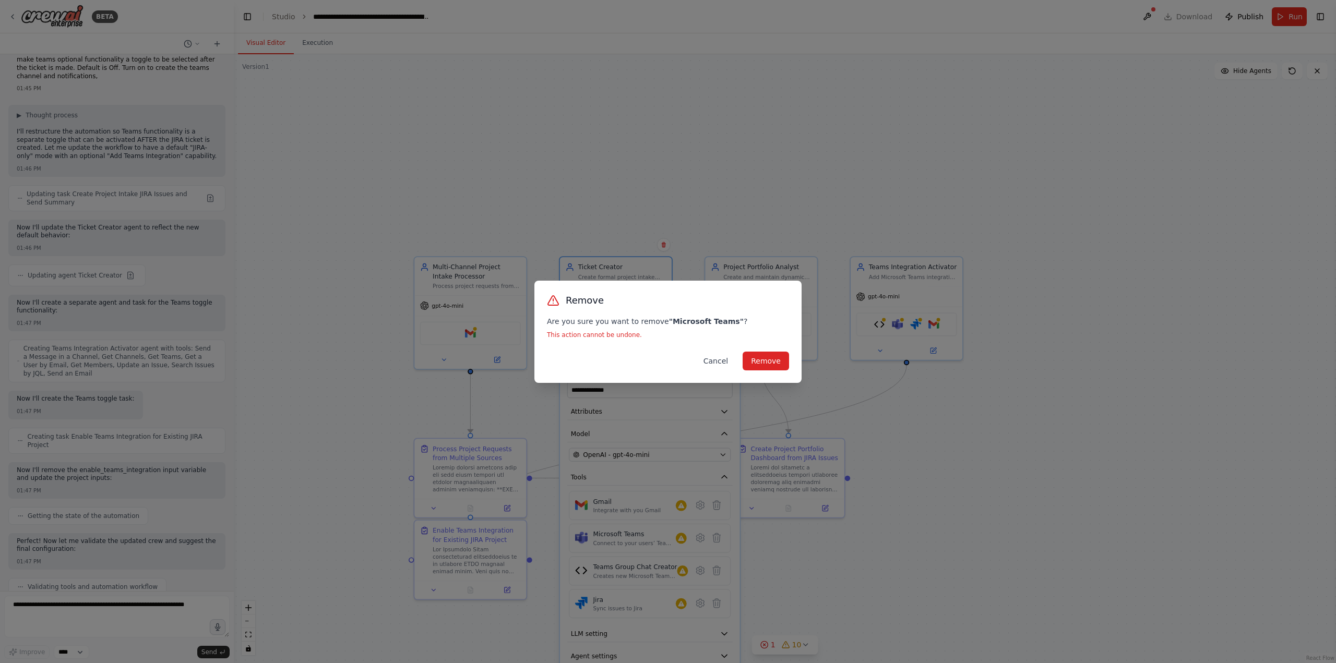
click at [716, 359] on button "Cancel" at bounding box center [715, 361] width 41 height 19
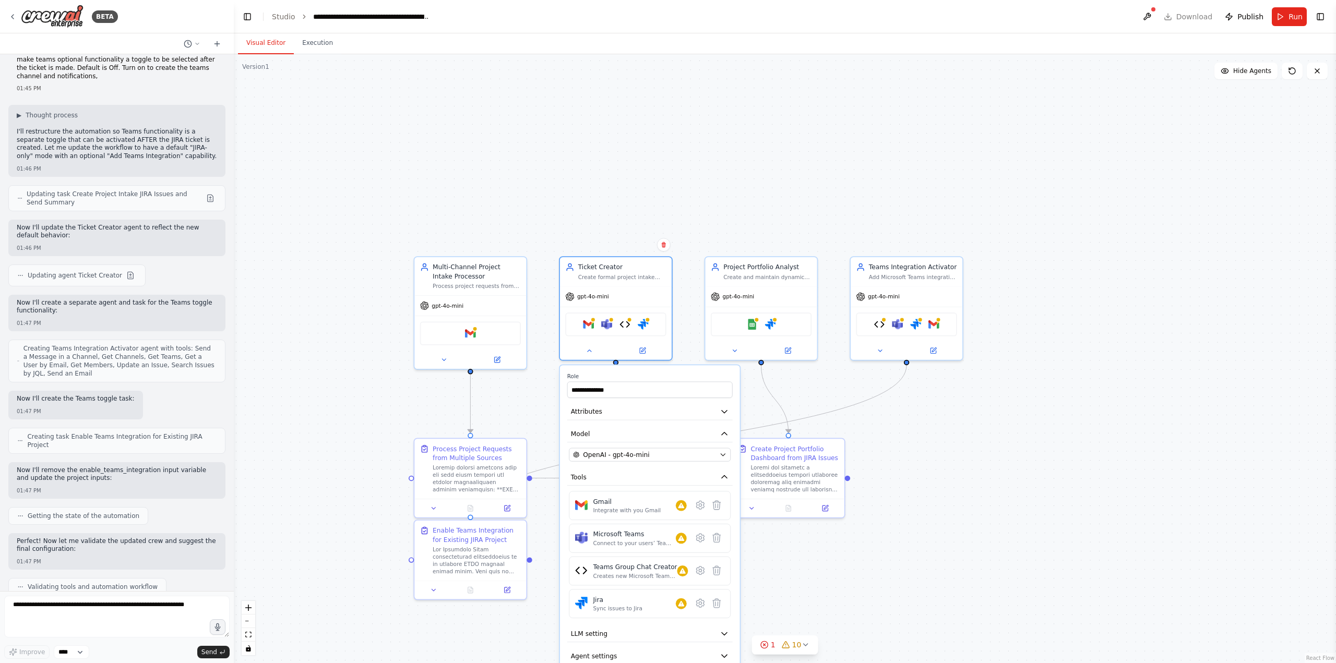
click at [985, 443] on div ".deletable-edge-delete-btn { width: 20px; height: 20px; border: 0px solid #ffff…" at bounding box center [785, 358] width 1103 height 609
click at [313, 410] on div ".deletable-edge-delete-btn { width: 20px; height: 20px; border: 0px solid #ffff…" at bounding box center [785, 358] width 1103 height 609
click at [1007, 543] on div ".deletable-edge-delete-btn { width: 20px; height: 20px; border: 0px solid #ffff…" at bounding box center [785, 358] width 1103 height 609
click at [589, 348] on icon at bounding box center [589, 349] width 7 height 7
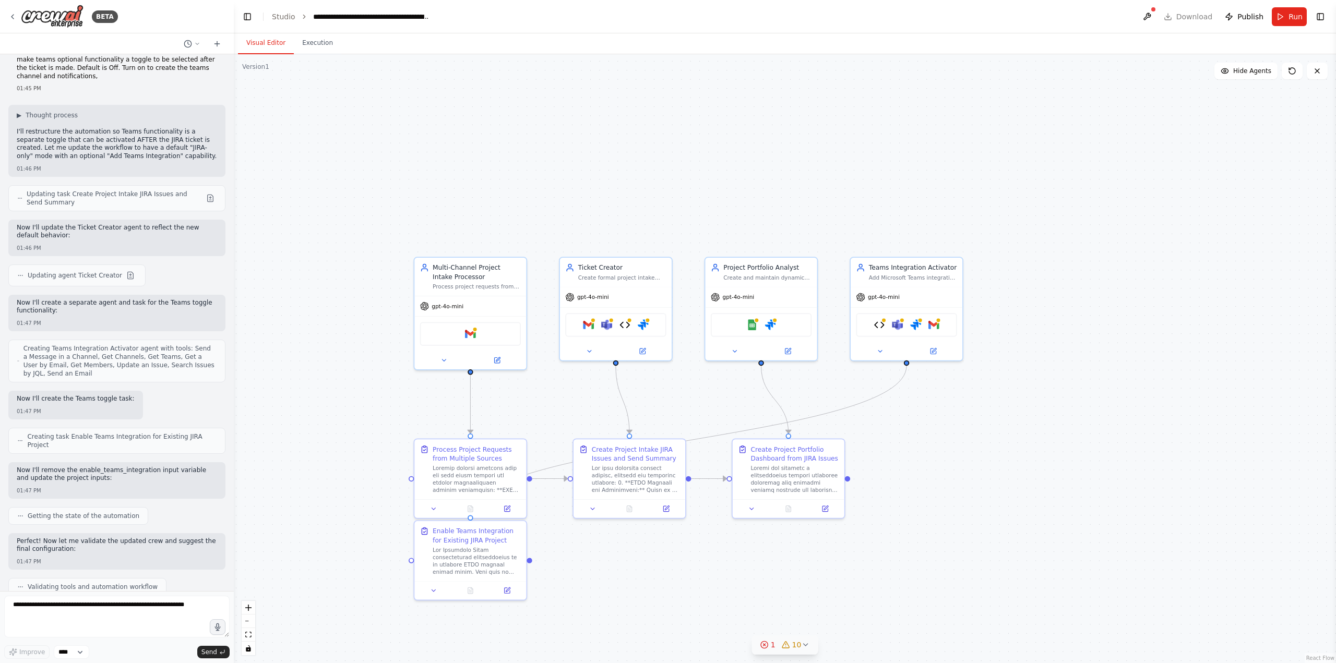
click at [768, 647] on icon at bounding box center [765, 645] width 8 height 8
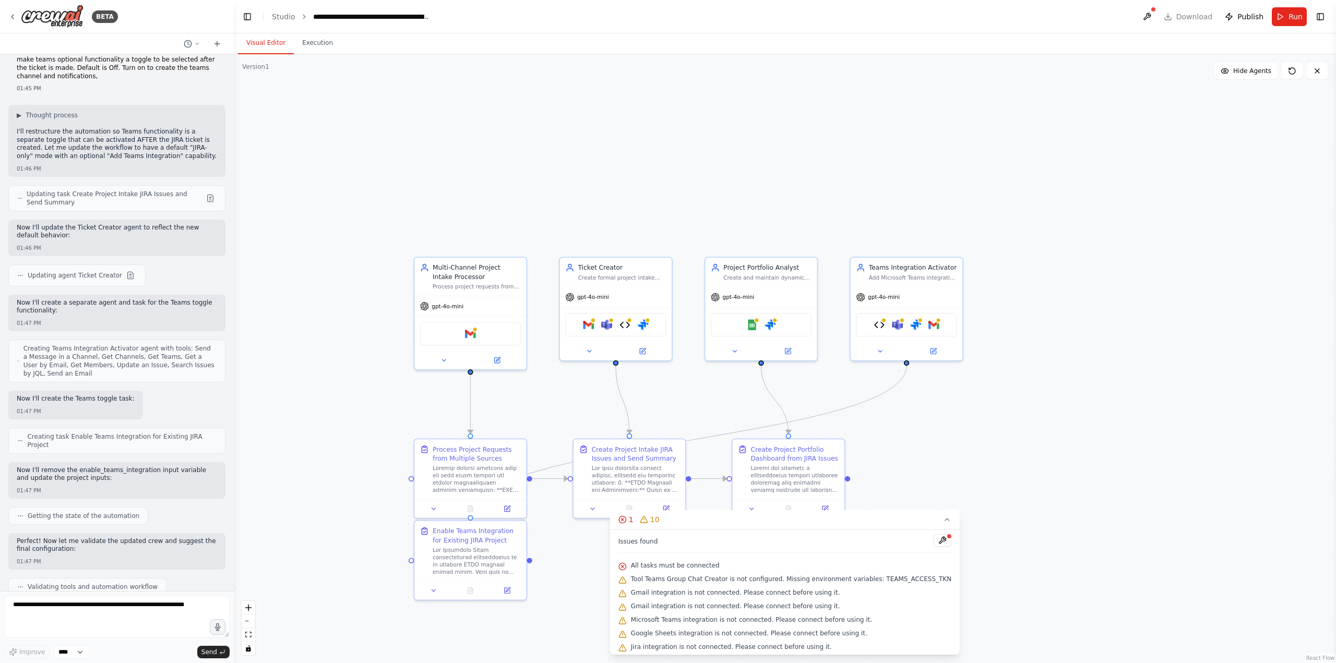
click at [1052, 481] on div ".deletable-edge-delete-btn { width: 20px; height: 20px; border: 0px solid #ffff…" at bounding box center [785, 358] width 1103 height 609
click at [943, 518] on icon at bounding box center [947, 520] width 8 height 8
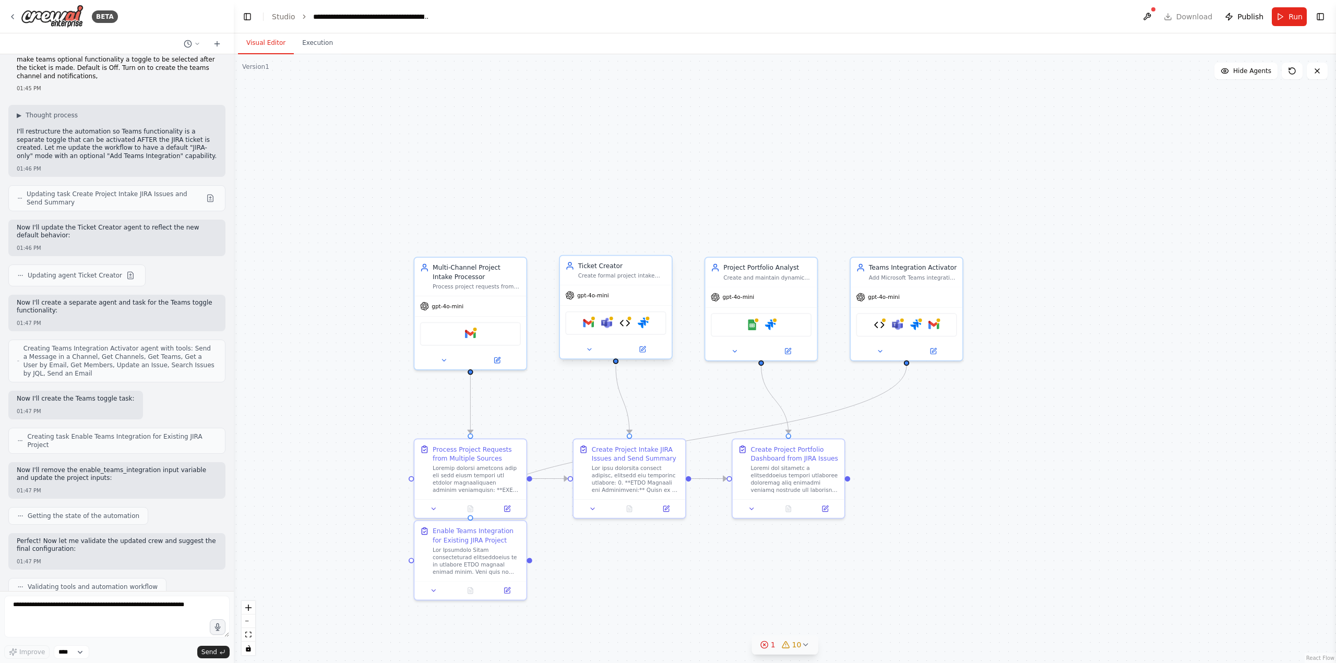
click at [613, 281] on div "Ticket Creator Create formal project intake issues in [GEOGRAPHIC_DATA] with co…" at bounding box center [616, 270] width 112 height 29
click at [593, 350] on icon at bounding box center [589, 349] width 7 height 7
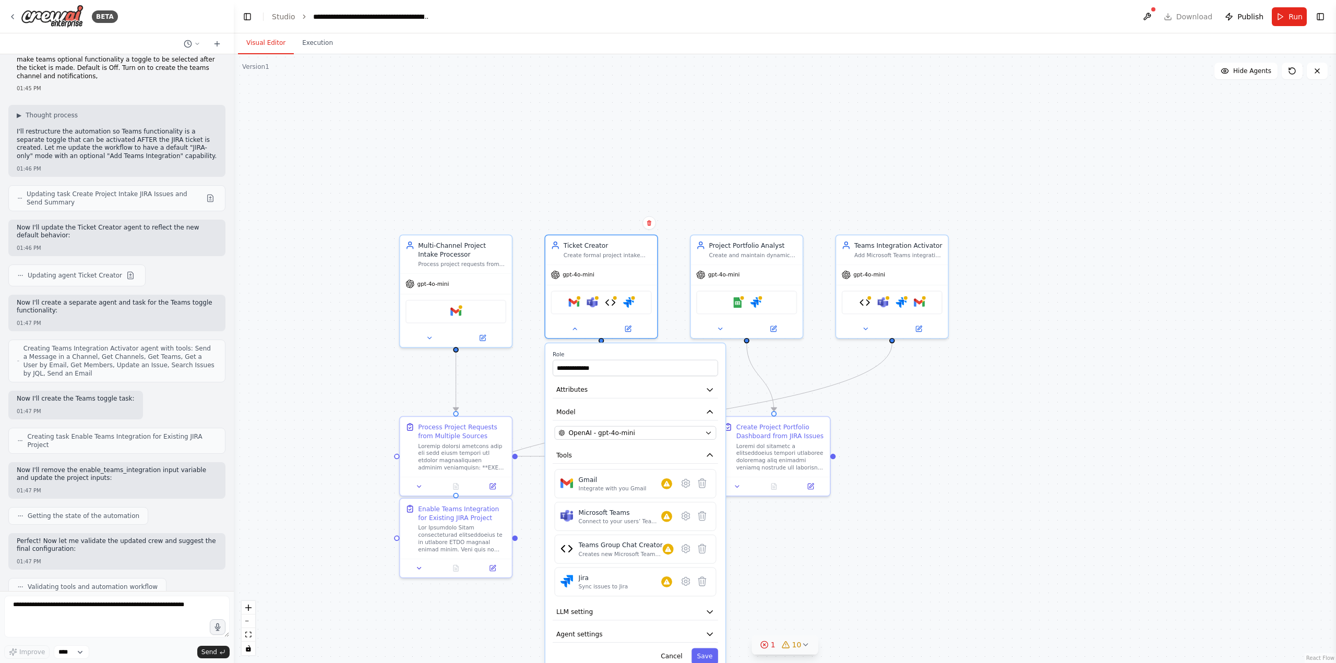
click at [614, 212] on div ".deletable-edge-delete-btn { width: 20px; height: 20px; border: 0px solid #ffff…" at bounding box center [785, 358] width 1103 height 609
click at [576, 331] on button at bounding box center [574, 327] width 51 height 11
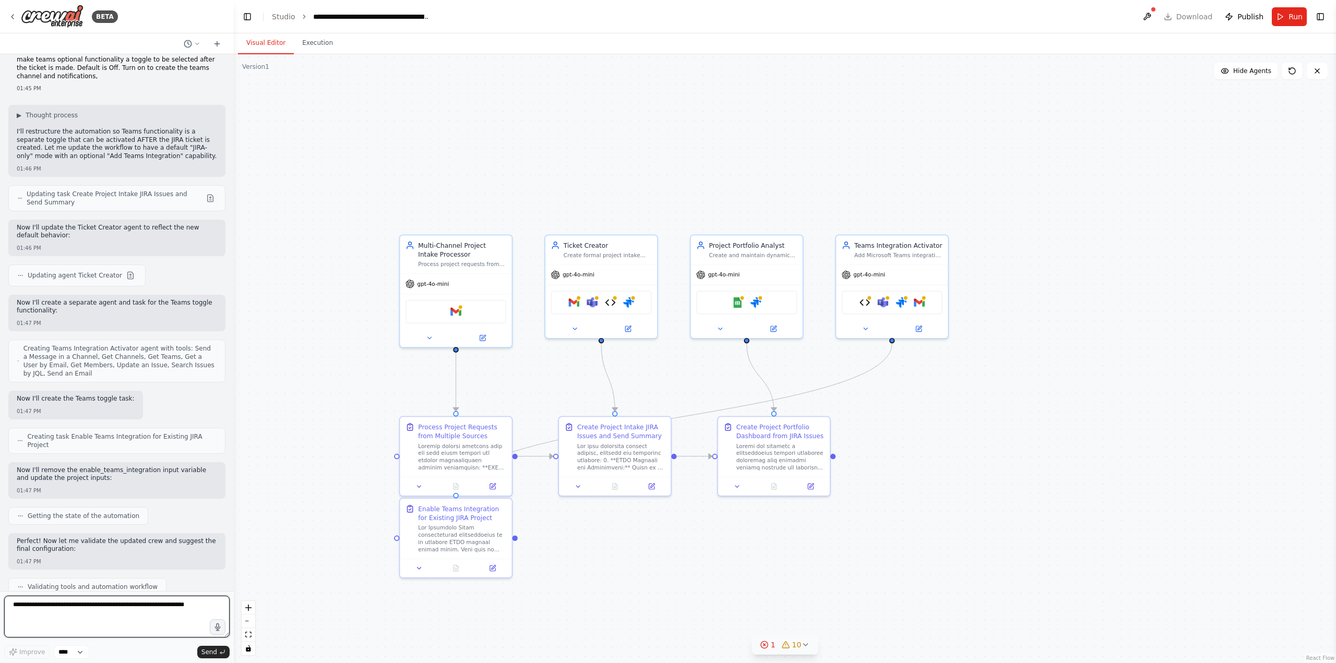
click at [73, 605] on textarea at bounding box center [117, 617] width 226 height 42
click at [1284, 11] on button "Run" at bounding box center [1289, 16] width 35 height 19
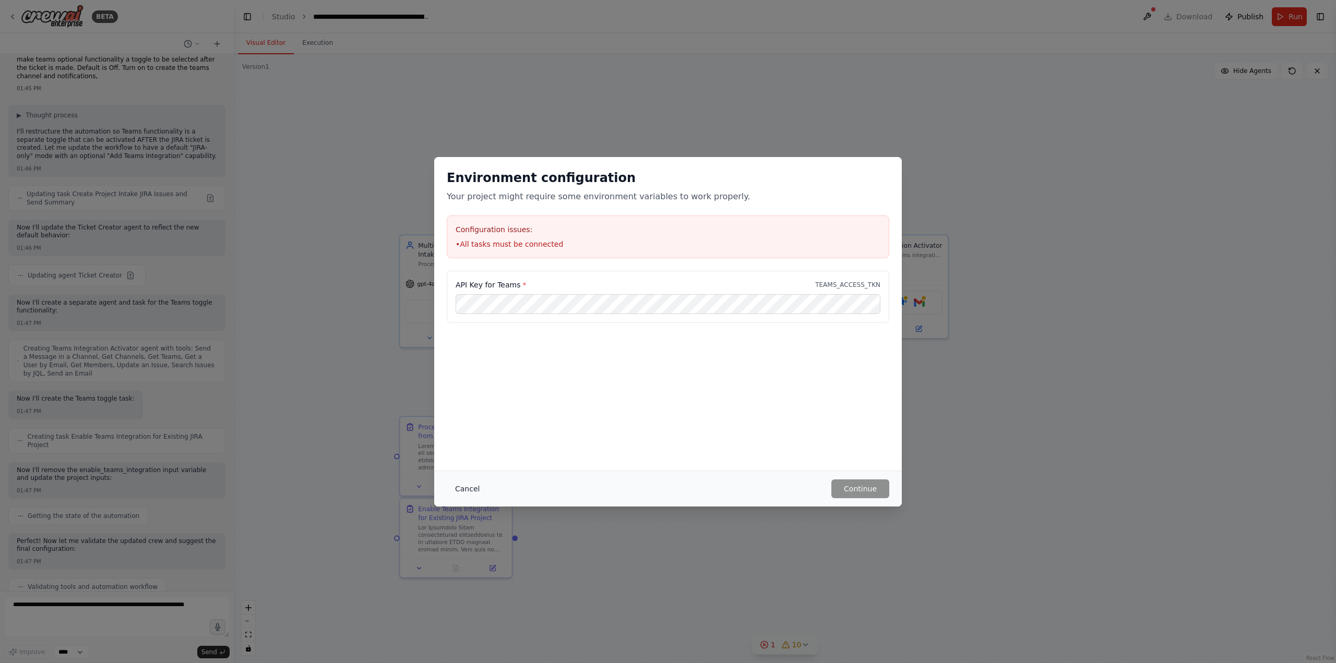
click at [460, 492] on button "Cancel" at bounding box center [467, 489] width 41 height 19
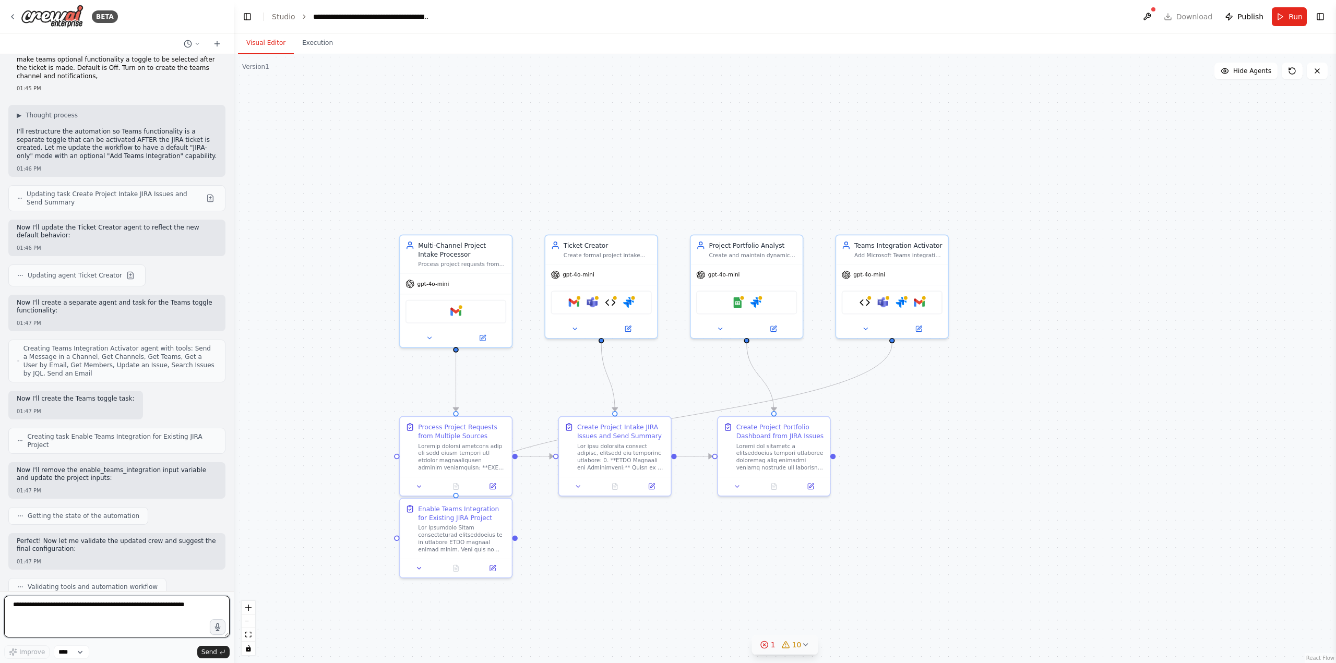
click at [66, 620] on textarea at bounding box center [117, 617] width 226 height 42
type textarea "**********"
click at [103, 610] on textarea "**********" at bounding box center [117, 617] width 226 height 42
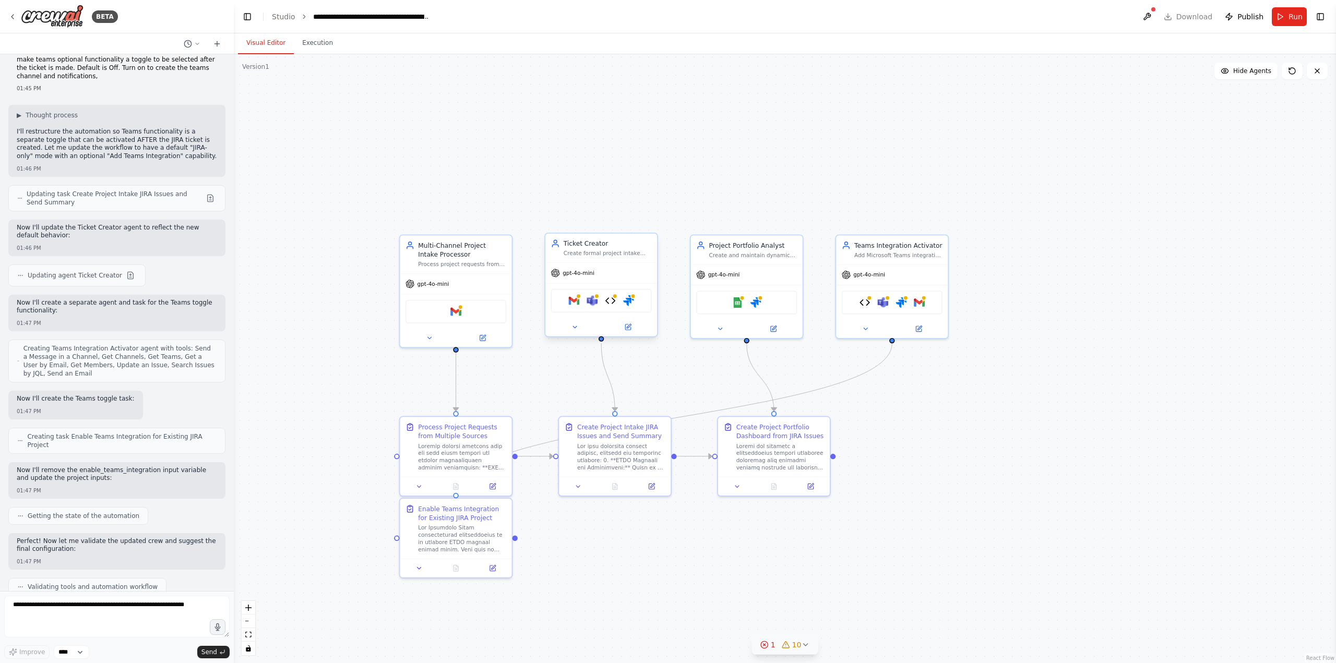
click at [579, 334] on div at bounding box center [602, 327] width 112 height 18
click at [579, 331] on button at bounding box center [574, 327] width 51 height 11
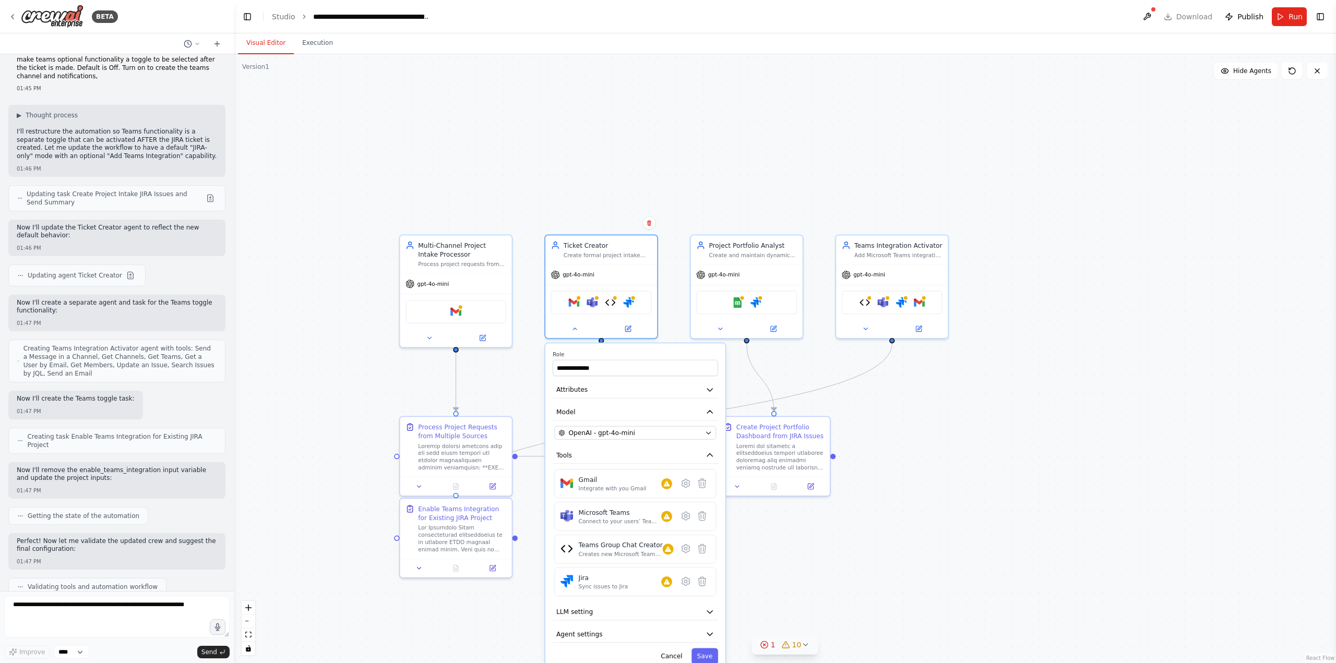
click at [297, 290] on div ".deletable-edge-delete-btn { width: 20px; height: 20px; border: 0px solid #ffff…" at bounding box center [785, 358] width 1103 height 609
